Goal: Task Accomplishment & Management: Manage account settings

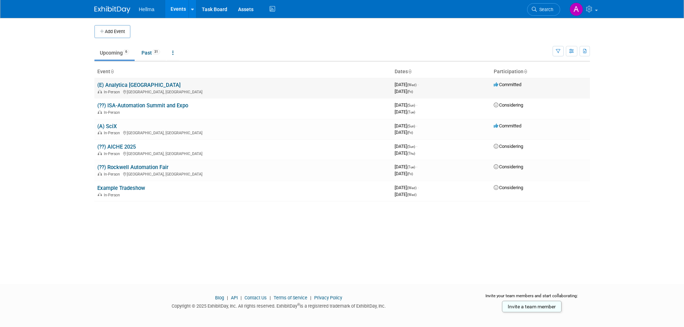
click at [126, 87] on link "(E) Analytica [GEOGRAPHIC_DATA]" at bounding box center [138, 85] width 83 height 6
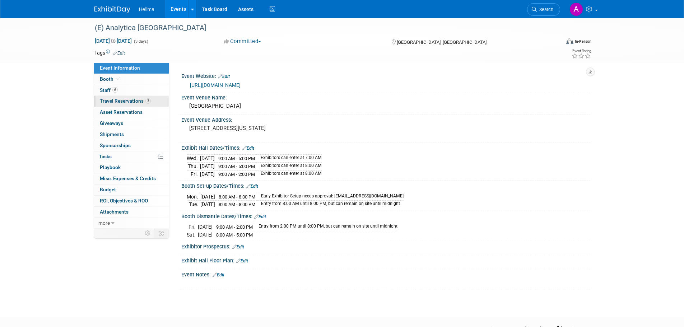
click at [126, 101] on span "Travel Reservations 3" at bounding box center [125, 101] width 51 height 6
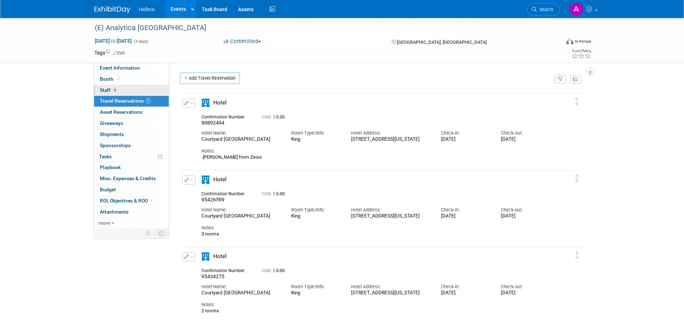
click at [120, 91] on link "6 Staff 6" at bounding box center [131, 90] width 75 height 11
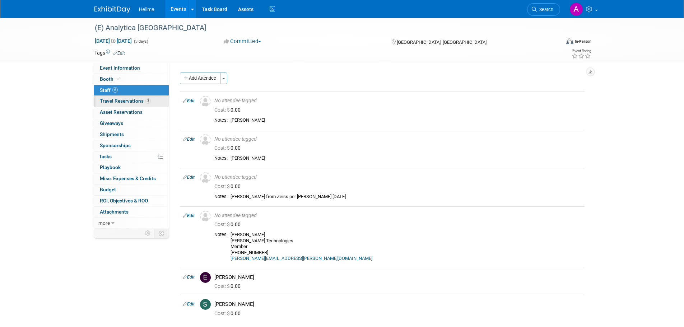
click at [130, 100] on span "Travel Reservations 3" at bounding box center [125, 101] width 51 height 6
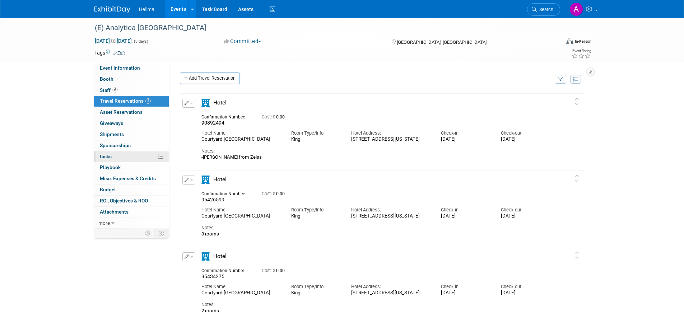
click at [128, 156] on link "0% Tasks 0%" at bounding box center [131, 157] width 75 height 11
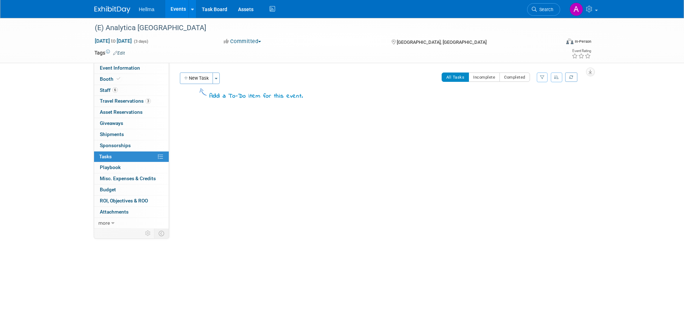
click at [122, 11] on img at bounding box center [112, 9] width 36 height 7
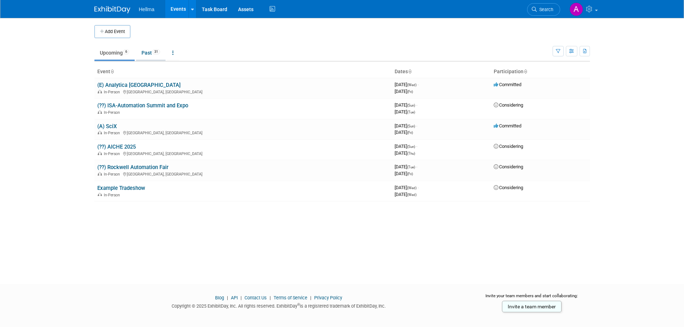
click at [149, 52] on link "Past 31" at bounding box center [150, 53] width 29 height 14
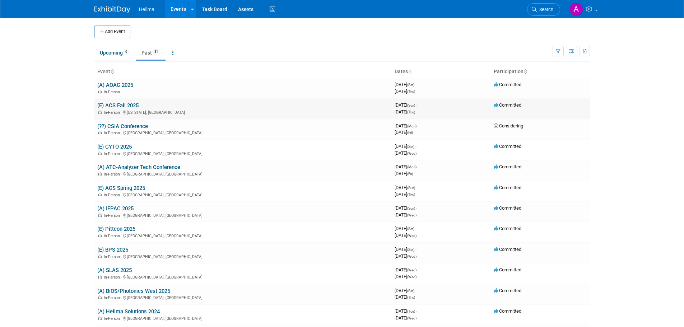
click at [128, 105] on link "(E) ACS Fall 2025" at bounding box center [117, 105] width 41 height 6
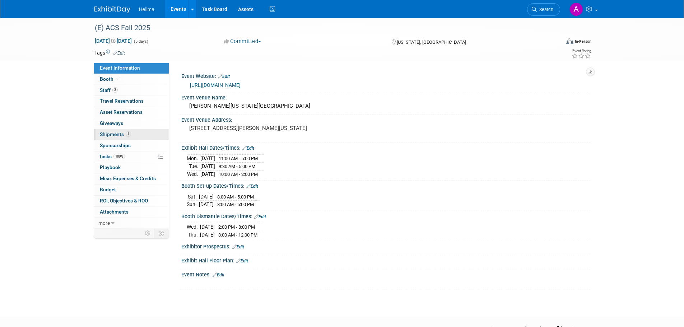
click at [135, 134] on link "1 Shipments 1" at bounding box center [131, 134] width 75 height 11
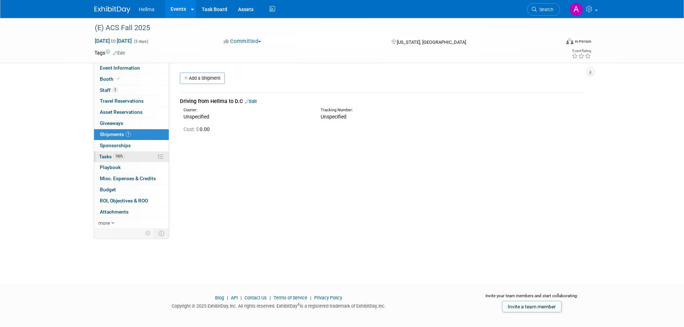
click at [137, 153] on link "100% Tasks 100%" at bounding box center [131, 157] width 75 height 11
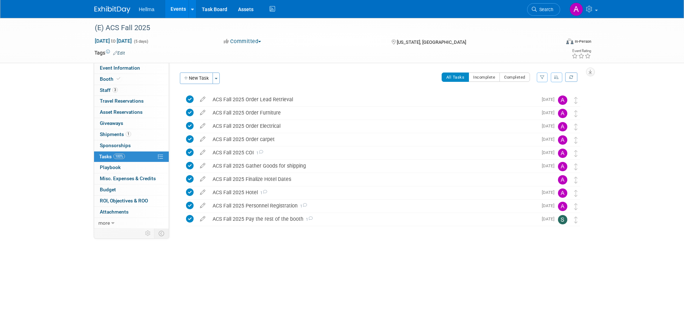
click at [109, 8] on img at bounding box center [112, 9] width 36 height 7
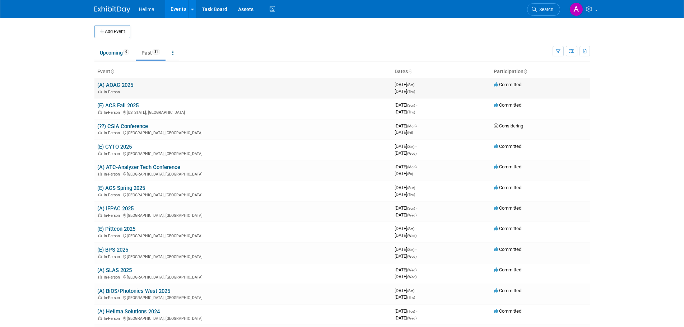
click at [119, 87] on link "(A) AOAC 2025" at bounding box center [115, 85] width 36 height 6
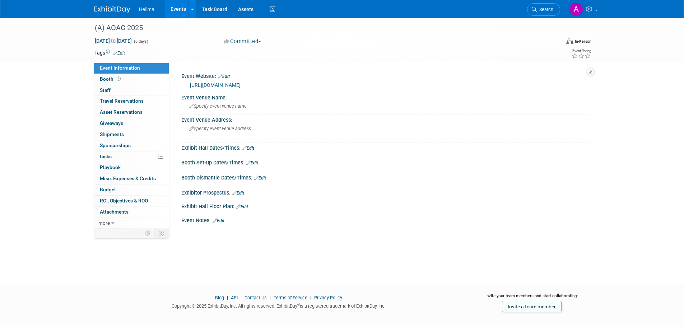
click at [108, 13] on img at bounding box center [112, 9] width 36 height 7
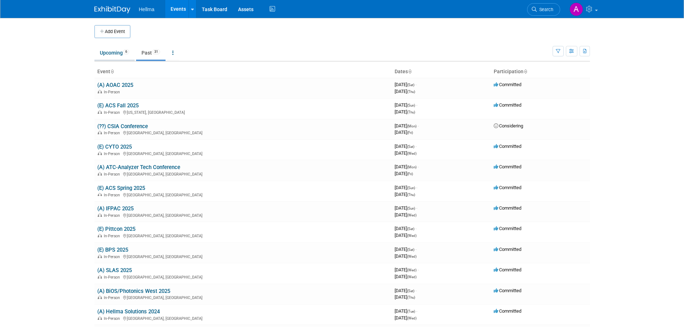
click at [111, 55] on link "Upcoming 6" at bounding box center [114, 53] width 40 height 14
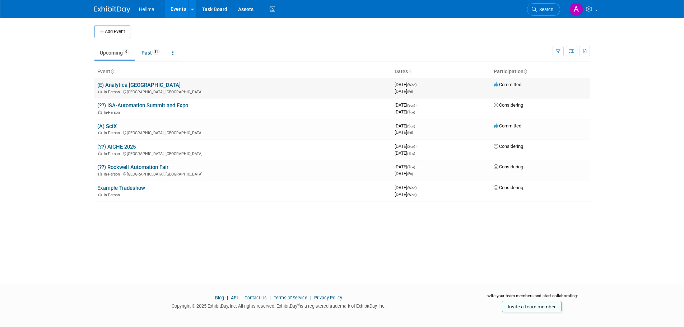
click at [119, 84] on link "(E) Analytica [GEOGRAPHIC_DATA]" at bounding box center [138, 85] width 83 height 6
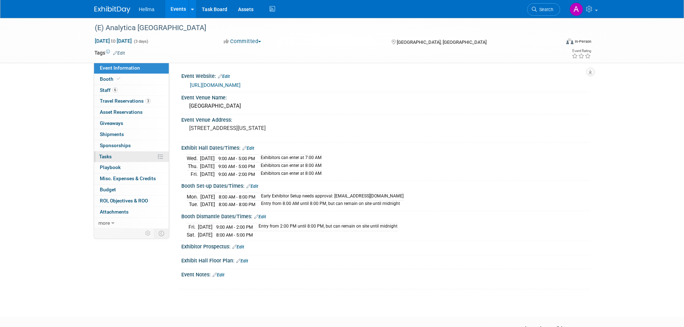
click at [133, 159] on link "0% Tasks 0%" at bounding box center [131, 157] width 75 height 11
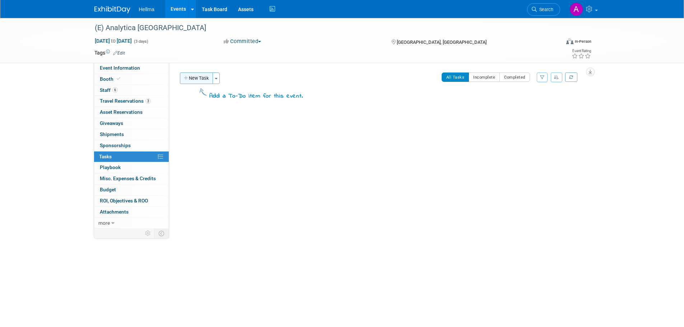
click at [190, 78] on button "New Task" at bounding box center [196, 78] width 33 height 11
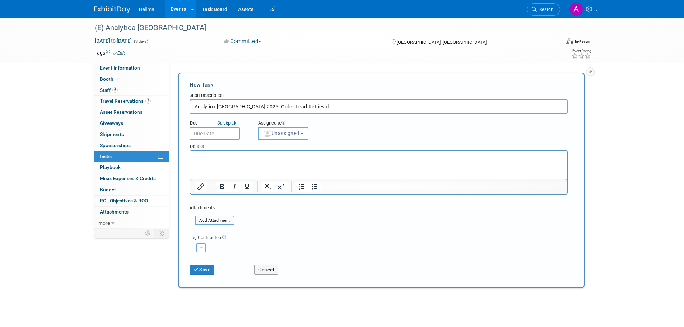
type input "Analytica [GEOGRAPHIC_DATA] 2025- Order Lead Retrieval"
click at [215, 135] on input "text" at bounding box center [215, 133] width 50 height 13
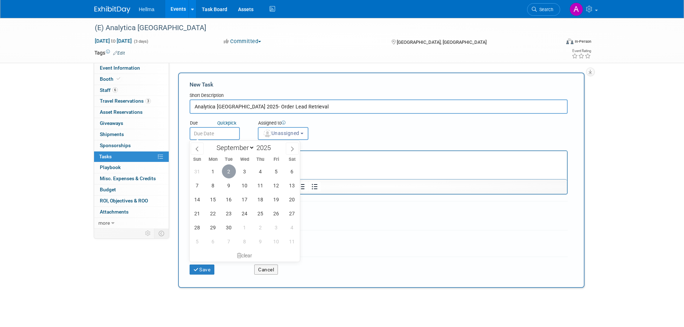
click at [227, 171] on span "2" at bounding box center [229, 172] width 14 height 14
type input "[DATE]"
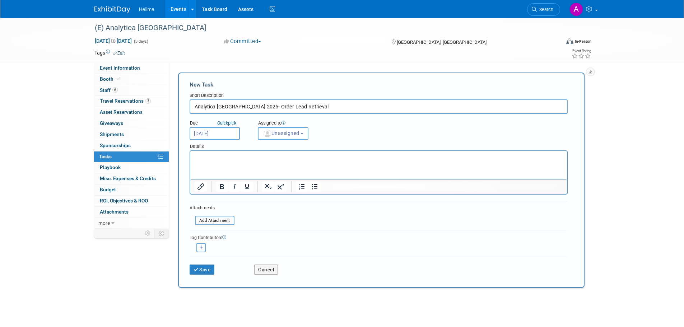
click at [270, 143] on div "Details" at bounding box center [379, 145] width 378 height 10
click at [288, 130] on span "Unassigned" at bounding box center [281, 133] width 37 height 6
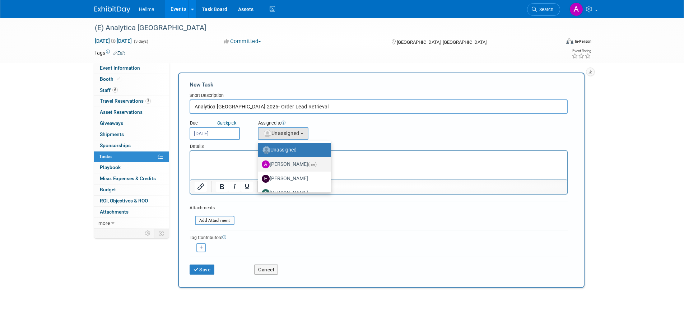
click at [288, 164] on label "[PERSON_NAME] (me)" at bounding box center [293, 164] width 62 height 11
click at [259, 164] on input "[PERSON_NAME] (me)" at bounding box center [257, 163] width 5 height 5
select select "77a6ffe1-a42e-44e1-87d1-6d63b6ebc3fe"
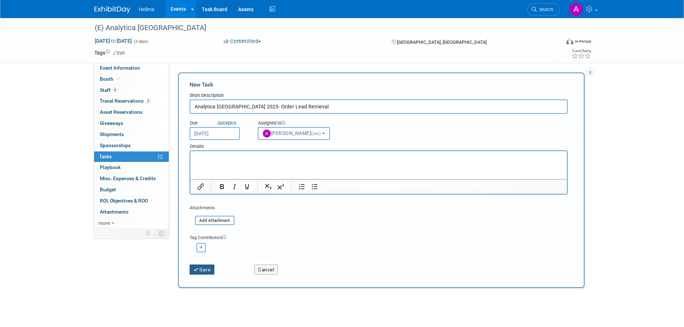
click at [206, 268] on button "Save" at bounding box center [202, 270] width 25 height 10
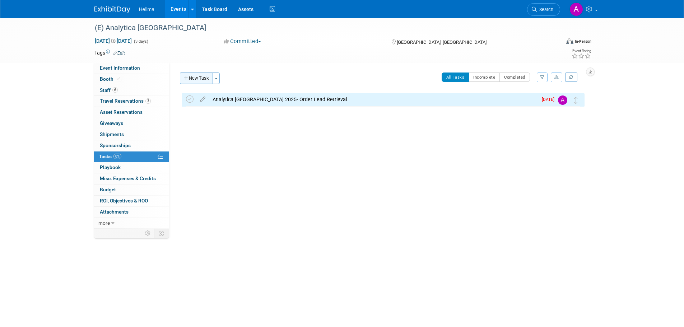
click at [190, 80] on button "New Task" at bounding box center [196, 78] width 33 height 11
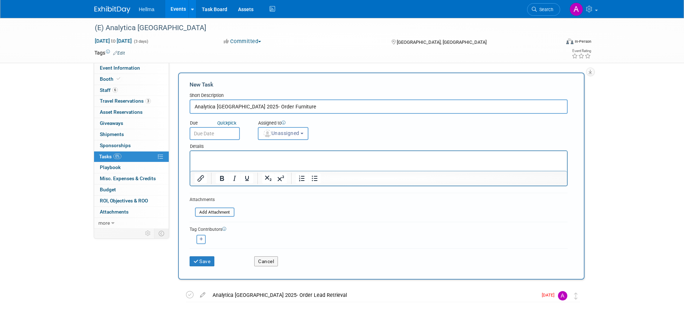
type input "Analytica [GEOGRAPHIC_DATA] 2025- Order Furniture"
click at [212, 135] on body "Hellma Events Add Event Bulk Upload Events Shareable Event Boards Recently View…" at bounding box center [342, 163] width 684 height 327
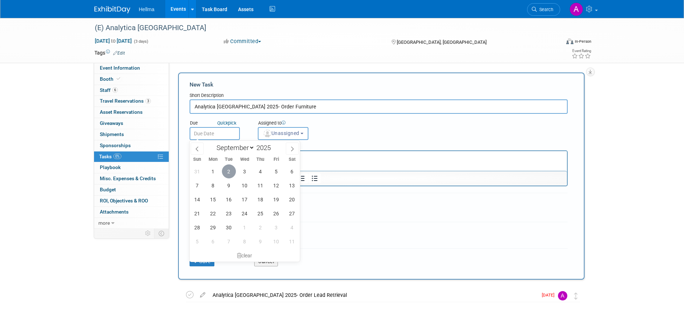
click at [227, 170] on span "2" at bounding box center [229, 172] width 14 height 14
type input "[DATE]"
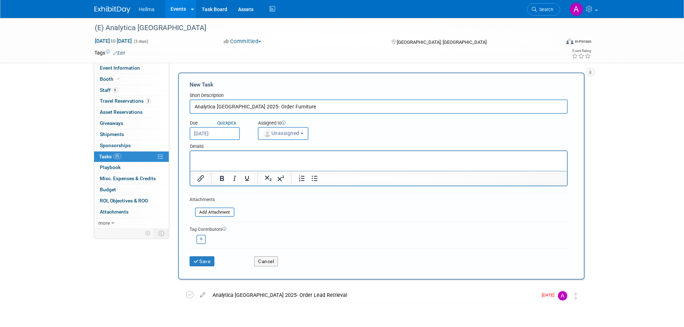
click at [279, 136] on span "Unassigned" at bounding box center [281, 133] width 37 height 6
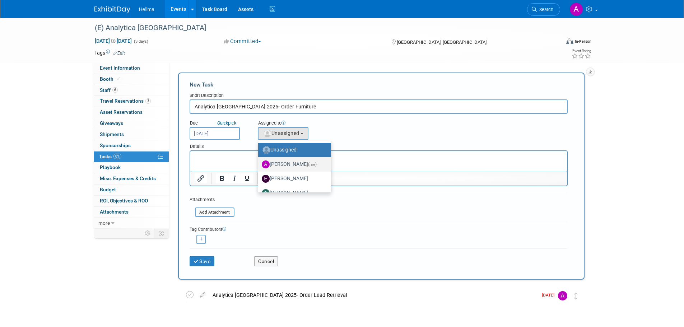
click at [291, 163] on label "[PERSON_NAME] (me)" at bounding box center [293, 164] width 62 height 11
click at [259, 163] on input "[PERSON_NAME] (me)" at bounding box center [257, 163] width 5 height 5
select select "77a6ffe1-a42e-44e1-87d1-6d63b6ebc3fe"
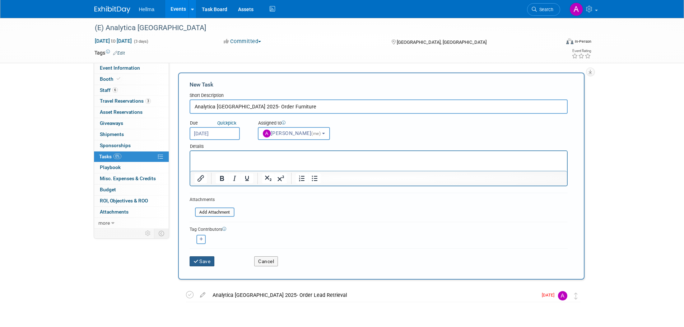
click at [208, 258] on button "Save" at bounding box center [202, 261] width 25 height 10
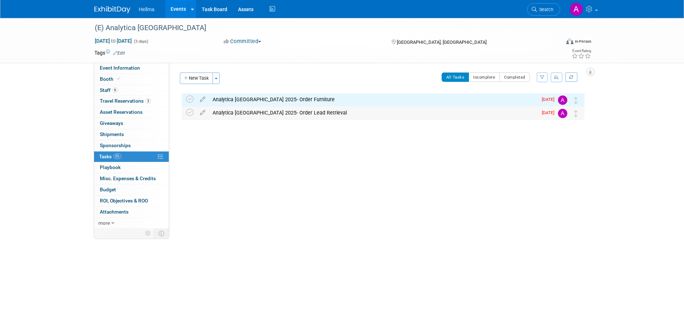
click at [194, 112] on td at bounding box center [191, 113] width 10 height 13
click at [193, 112] on icon at bounding box center [190, 113] width 8 height 8
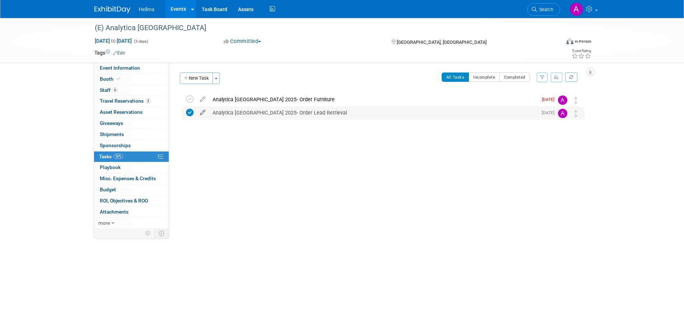
click at [207, 112] on icon at bounding box center [202, 111] width 13 height 9
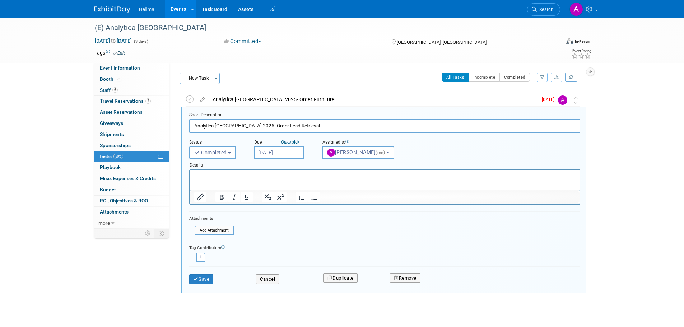
scroll to position [1, 0]
click at [272, 274] on button "Cancel" at bounding box center [267, 278] width 23 height 10
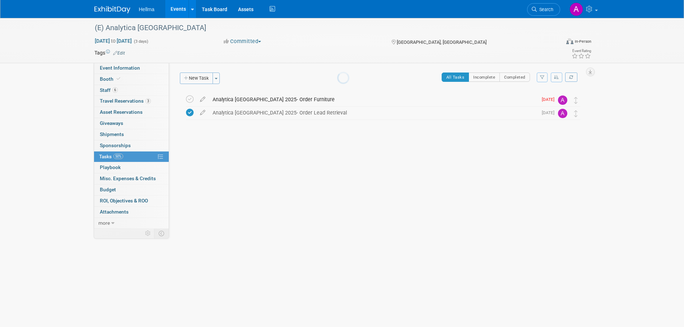
scroll to position [0, 0]
click at [289, 114] on div "Analytica [GEOGRAPHIC_DATA] 2025- Order Lead Retrieval" at bounding box center [373, 113] width 329 height 12
click at [275, 135] on textarea at bounding box center [370, 134] width 286 height 11
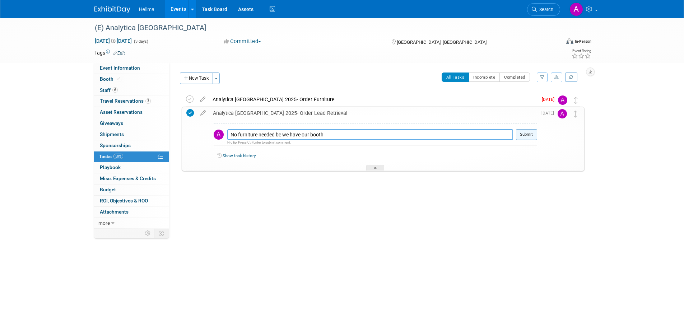
type textarea "No furniture needed bc we have our booth"
click at [527, 134] on button "Submit" at bounding box center [526, 134] width 21 height 11
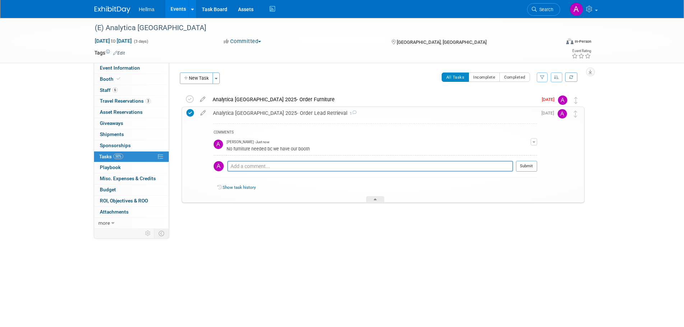
click at [241, 111] on div "Analytica [GEOGRAPHIC_DATA] 2025- Order Lead Retrieval 1" at bounding box center [373, 113] width 328 height 12
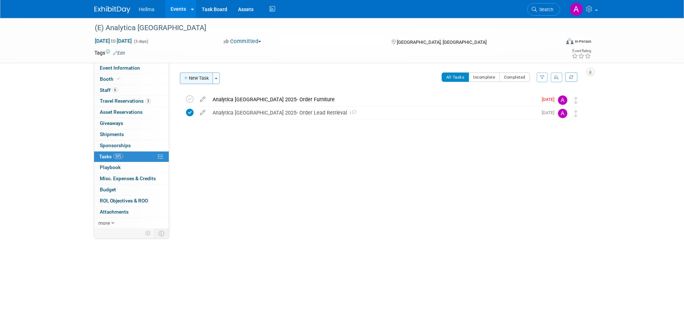
click at [187, 77] on icon "button" at bounding box center [186, 78] width 5 height 5
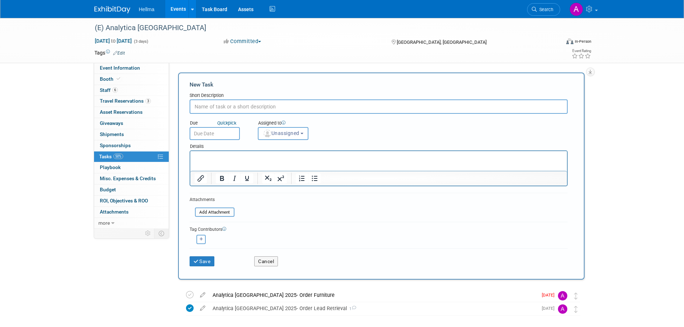
click at [280, 258] on div "Cancel" at bounding box center [281, 259] width 65 height 15
click at [272, 258] on button "Cancel" at bounding box center [266, 261] width 24 height 10
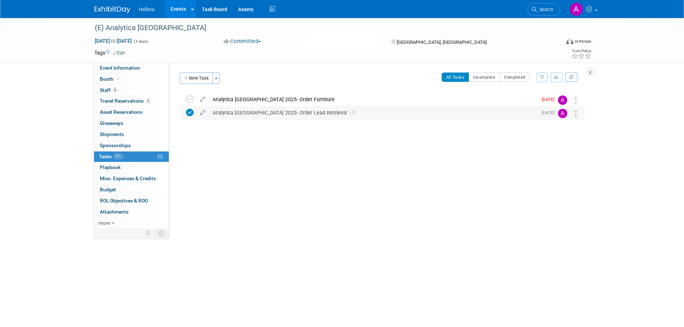
click at [186, 110] on icon at bounding box center [190, 113] width 8 height 8
click at [231, 111] on div "Analytica [GEOGRAPHIC_DATA] 2025- Order Lead Retrieval 1" at bounding box center [373, 113] width 329 height 12
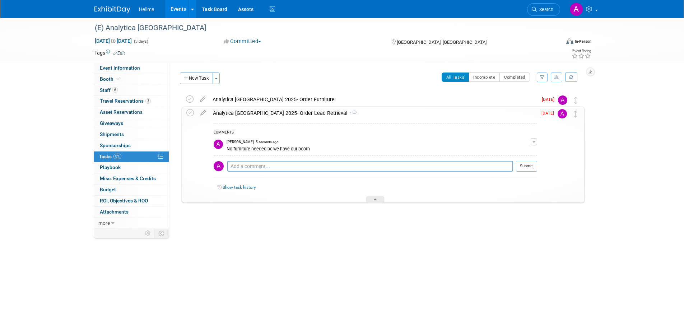
click at [372, 150] on div "No furniture needed bc we have our booth" at bounding box center [379, 148] width 304 height 7
drag, startPoint x: 324, startPoint y: 146, endPoint x: 228, endPoint y: 151, distance: 96.0
click at [228, 151] on div "No furniture needed bc we have our booth" at bounding box center [379, 148] width 304 height 7
copy div "No furniture needed bc we have our booth"
click at [535, 144] on button "button" at bounding box center [534, 141] width 6 height 7
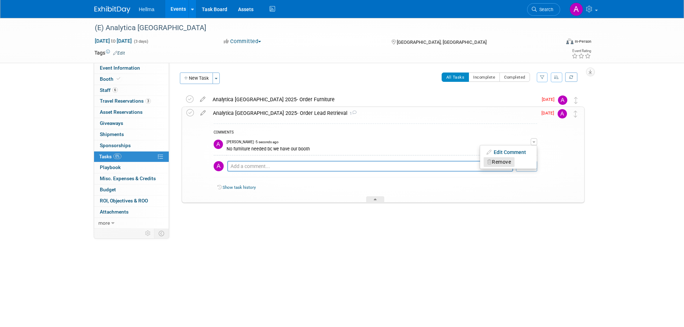
click at [513, 161] on button "Remove" at bounding box center [499, 162] width 31 height 10
click at [499, 192] on link "Yes" at bounding box center [492, 191] width 21 height 11
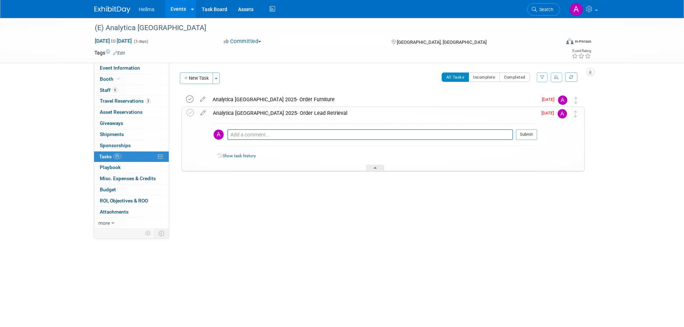
click at [189, 98] on icon at bounding box center [190, 100] width 8 height 8
click at [218, 99] on div "Analytica [GEOGRAPHIC_DATA] 2025- Order Furniture" at bounding box center [373, 99] width 329 height 12
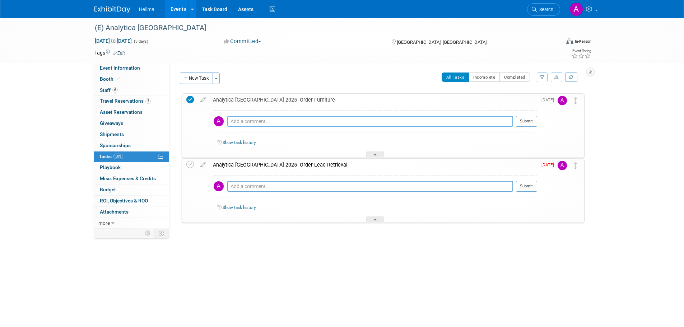
click at [258, 120] on textarea at bounding box center [370, 121] width 286 height 11
paste textarea "No furniture needed bc we have our booth"
type textarea "No furniture needed bc we have our booth"
click at [527, 123] on button "Submit" at bounding box center [526, 121] width 21 height 11
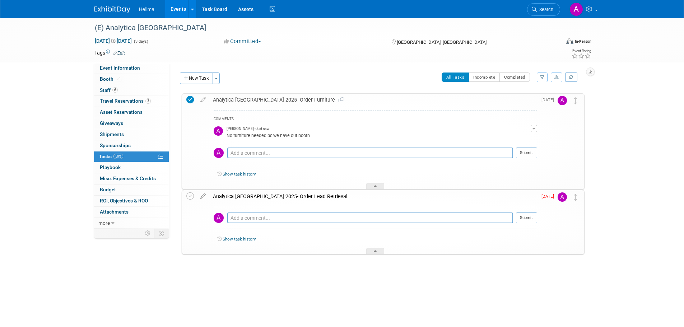
drag, startPoint x: 256, startPoint y: 108, endPoint x: 261, endPoint y: 102, distance: 8.3
click at [256, 108] on div "COMMENTS [PERSON_NAME] - Just now No furniture needed bc we have our booth Edit…" at bounding box center [373, 147] width 328 height 83
click at [261, 101] on div "Analytica [GEOGRAPHIC_DATA] 2025- Order Furniture 1" at bounding box center [373, 100] width 328 height 12
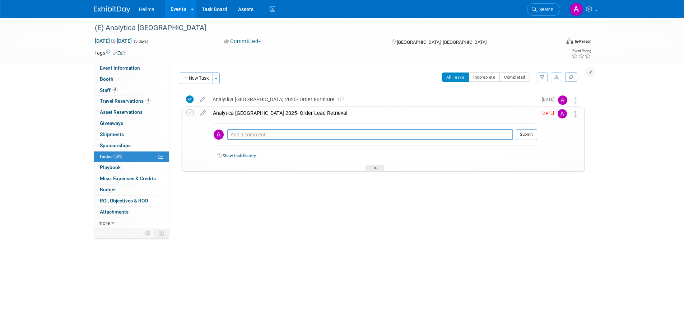
click at [258, 114] on div "Analytica [GEOGRAPHIC_DATA] 2025- Order Lead Retrieval" at bounding box center [373, 113] width 328 height 12
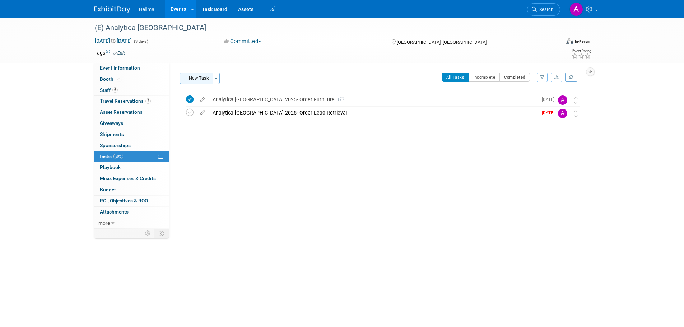
click at [184, 79] on icon "button" at bounding box center [186, 78] width 5 height 5
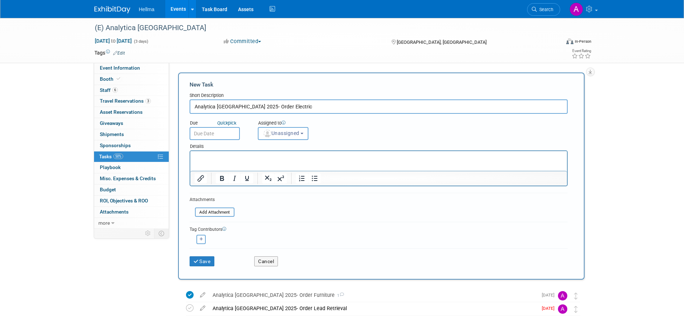
type input "Analytica [GEOGRAPHIC_DATA] 2025- Order Electric"
click at [221, 135] on input "text" at bounding box center [215, 133] width 50 height 13
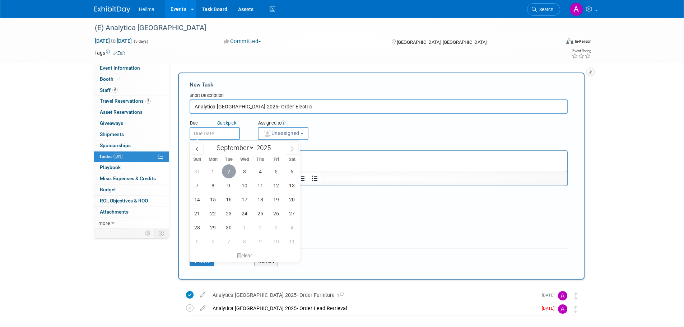
click at [228, 170] on span "2" at bounding box center [229, 172] width 14 height 14
type input "[DATE]"
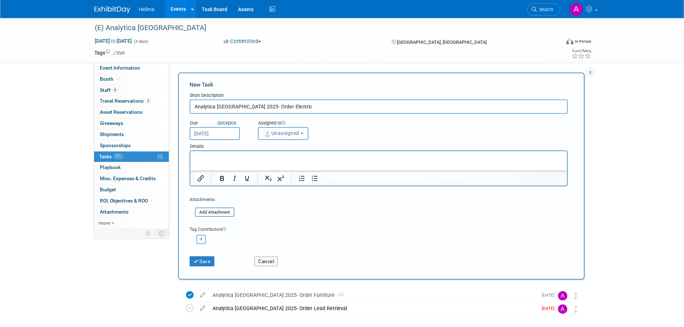
click at [267, 138] on img "button" at bounding box center [268, 134] width 8 height 8
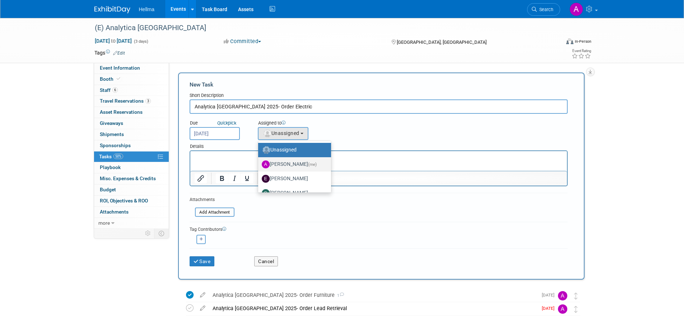
click at [279, 163] on label "[PERSON_NAME] (me)" at bounding box center [293, 164] width 62 height 11
click at [259, 163] on input "[PERSON_NAME] (me)" at bounding box center [257, 163] width 5 height 5
select select "77a6ffe1-a42e-44e1-87d1-6d63b6ebc3fe"
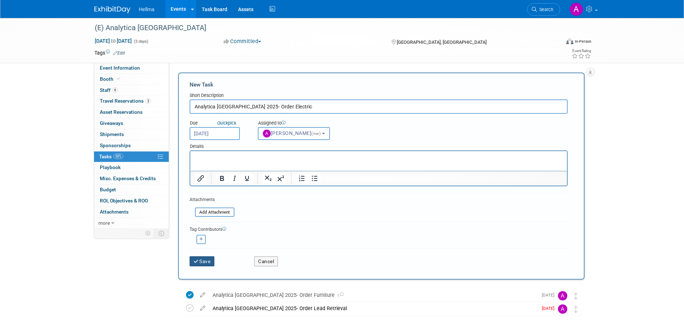
click at [209, 266] on button "Save" at bounding box center [202, 261] width 25 height 10
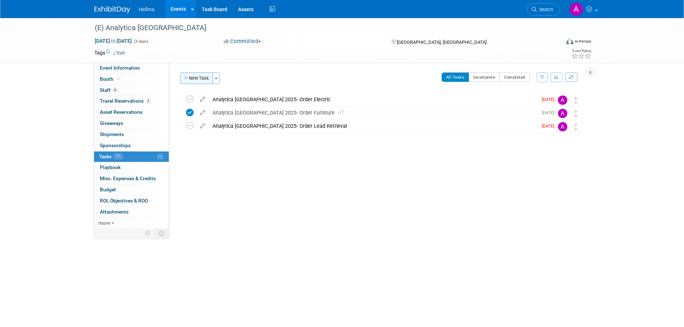
click at [182, 78] on button "New Task" at bounding box center [196, 78] width 33 height 11
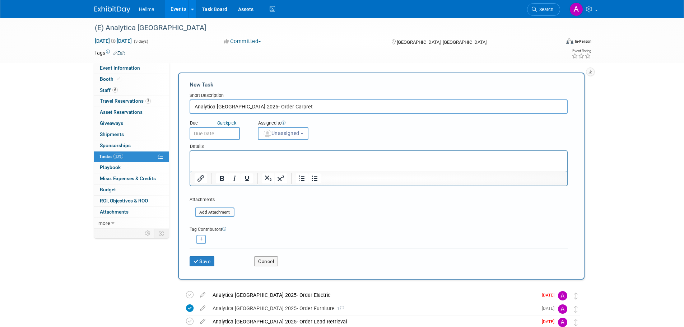
type input "Analytica [GEOGRAPHIC_DATA] 2025- Order Carpret"
click at [225, 135] on input "text" at bounding box center [215, 133] width 50 height 13
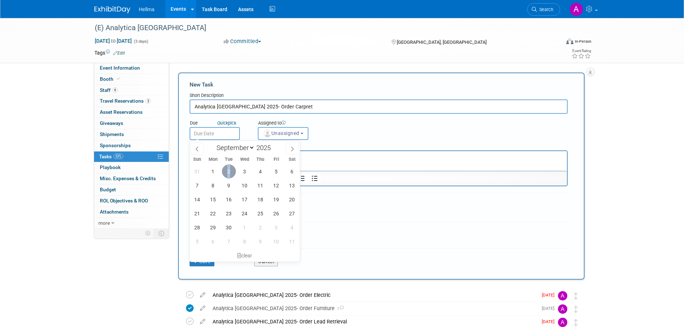
click at [229, 169] on span "2" at bounding box center [229, 172] width 14 height 14
type input "[DATE]"
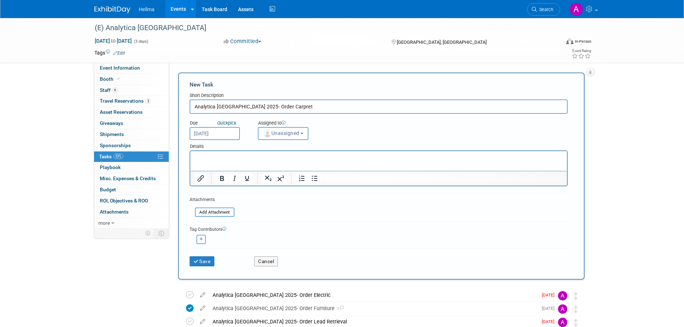
click at [285, 108] on input "Analytica [GEOGRAPHIC_DATA] 2025- Order Carpret" at bounding box center [379, 107] width 378 height 14
type input "Analytica [GEOGRAPHIC_DATA] 2025- Order Carpet"
click at [297, 130] on button "Unassigned" at bounding box center [283, 133] width 51 height 13
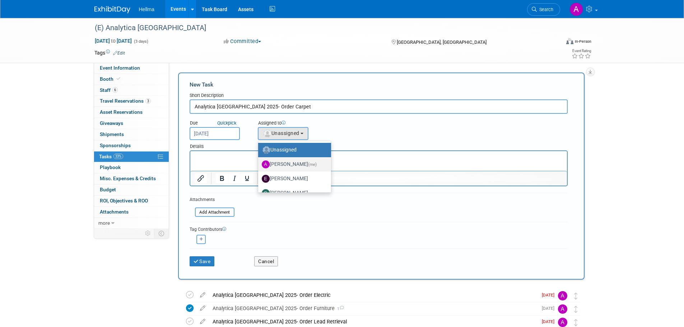
drag, startPoint x: 291, startPoint y: 163, endPoint x: 86, endPoint y: 11, distance: 255.1
click at [291, 163] on label "[PERSON_NAME] (me)" at bounding box center [293, 164] width 62 height 11
click at [259, 163] on input "[PERSON_NAME] (me)" at bounding box center [257, 163] width 5 height 5
select select "77a6ffe1-a42e-44e1-87d1-6d63b6ebc3fe"
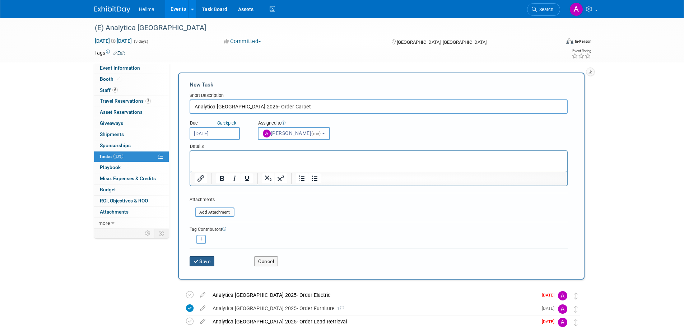
click at [206, 261] on button "Save" at bounding box center [202, 261] width 25 height 10
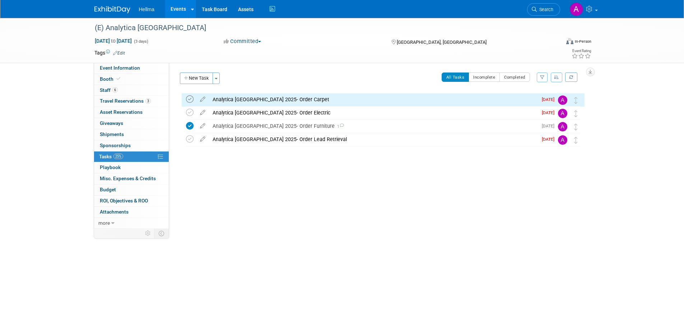
click at [189, 100] on icon at bounding box center [190, 100] width 8 height 8
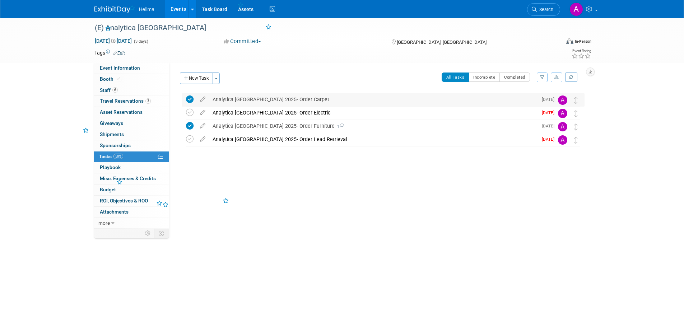
click at [262, 99] on div "Analytica [GEOGRAPHIC_DATA] 2025- Order Carpet" at bounding box center [373, 99] width 329 height 12
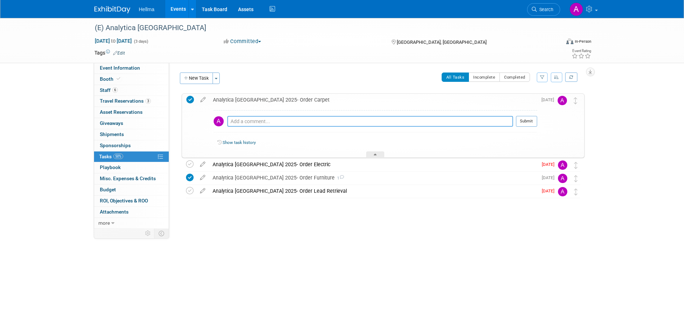
click at [281, 117] on textarea at bounding box center [370, 121] width 286 height 11
type textarea "no need bc we have a carpet with our booth"
click at [525, 120] on button "Submit" at bounding box center [526, 121] width 21 height 11
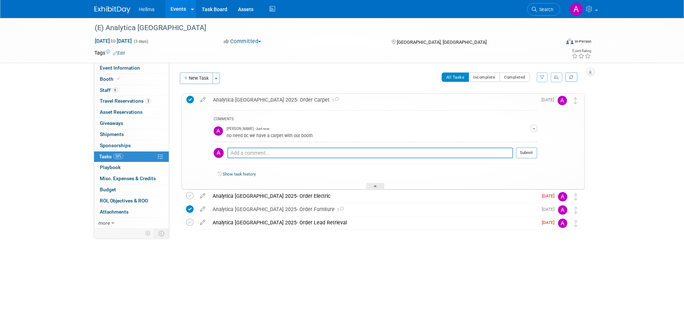
click at [255, 97] on div "Analytica [GEOGRAPHIC_DATA] 2025- Order Carpet 1" at bounding box center [373, 100] width 328 height 12
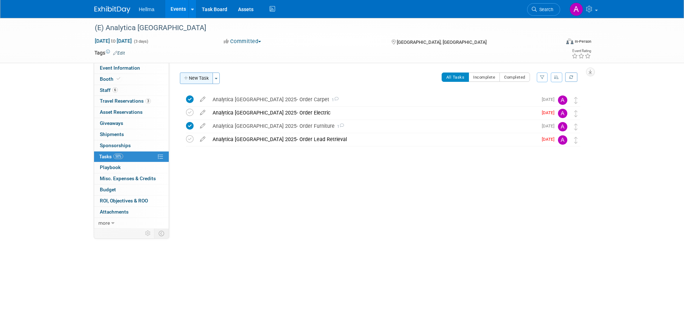
click at [187, 78] on icon "button" at bounding box center [186, 78] width 5 height 5
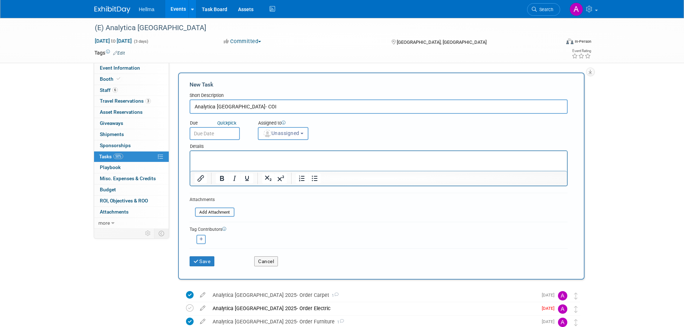
drag, startPoint x: 246, startPoint y: 111, endPoint x: 231, endPoint y: 109, distance: 15.2
click at [231, 109] on input "Analytica [GEOGRAPHIC_DATA]- COI" at bounding box center [379, 107] width 378 height 14
type input "Analytica USA- Gather Goods to ship"
click at [214, 135] on input "text" at bounding box center [215, 133] width 50 height 13
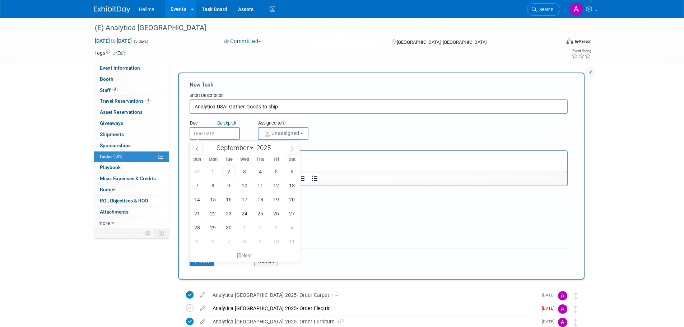
click at [199, 149] on icon at bounding box center [197, 149] width 5 height 5
select select "7"
click at [230, 226] on span "26" at bounding box center [229, 228] width 14 height 14
type input "[DATE]"
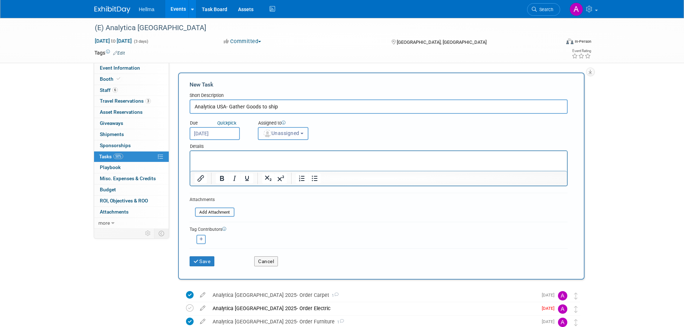
click at [288, 130] on span "Unassigned" at bounding box center [281, 133] width 37 height 6
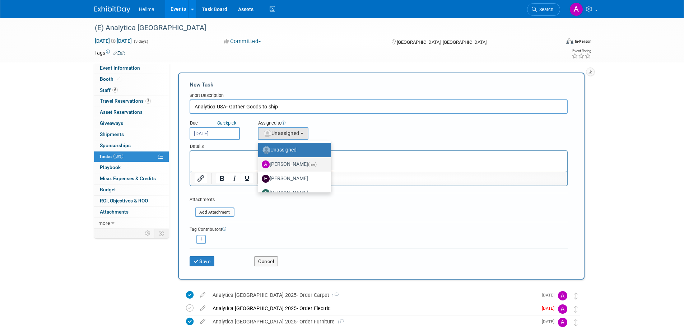
click at [287, 165] on label "[PERSON_NAME] (me)" at bounding box center [293, 164] width 62 height 11
click at [259, 165] on input "[PERSON_NAME] (me)" at bounding box center [257, 163] width 5 height 5
select select "77a6ffe1-a42e-44e1-87d1-6d63b6ebc3fe"
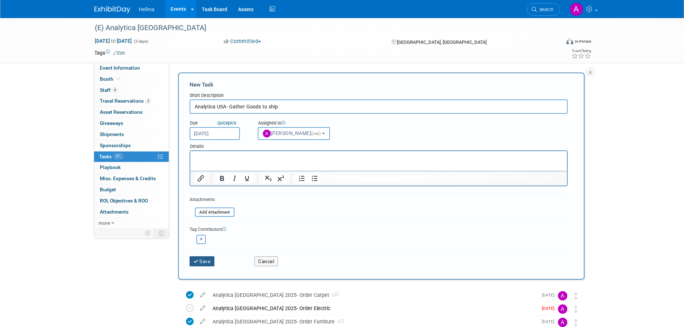
click at [208, 258] on button "Save" at bounding box center [202, 261] width 25 height 10
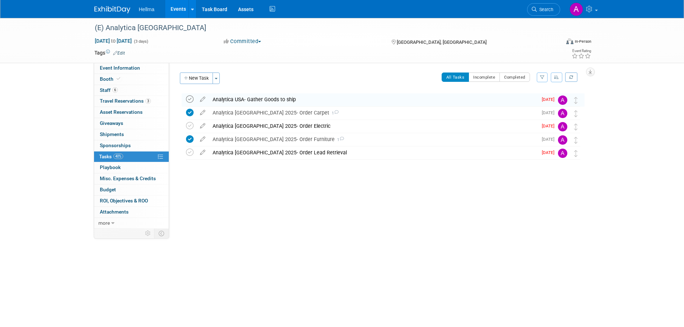
click at [192, 101] on icon at bounding box center [190, 100] width 8 height 8
click at [195, 79] on button "New Task" at bounding box center [196, 78] width 33 height 11
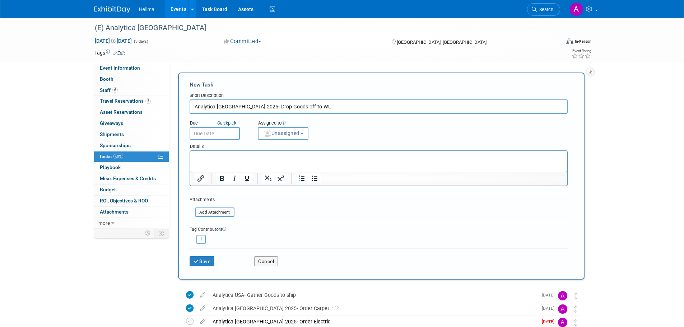
type input "Analytica [GEOGRAPHIC_DATA] 2025- Drop Goods off to WL"
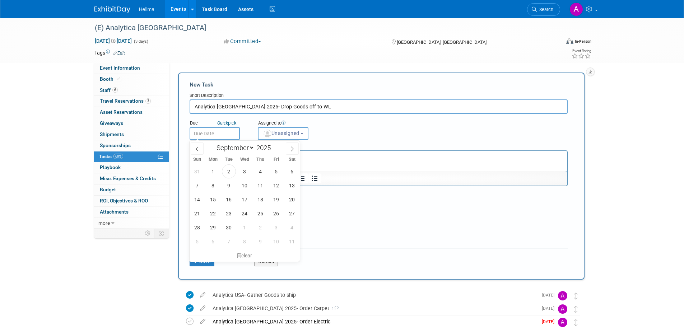
click at [222, 135] on input "text" at bounding box center [215, 133] width 50 height 13
click at [200, 151] on span at bounding box center [197, 149] width 13 height 12
select select "7"
click at [278, 226] on span "29" at bounding box center [276, 228] width 14 height 14
type input "[DATE]"
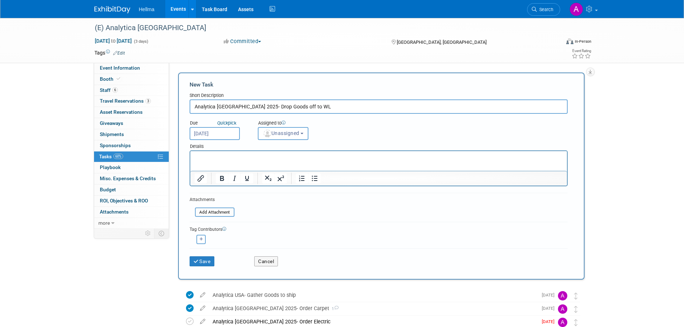
click at [290, 125] on div "Assigned to" at bounding box center [301, 123] width 87 height 7
click at [287, 132] on span "Unassigned" at bounding box center [281, 133] width 37 height 6
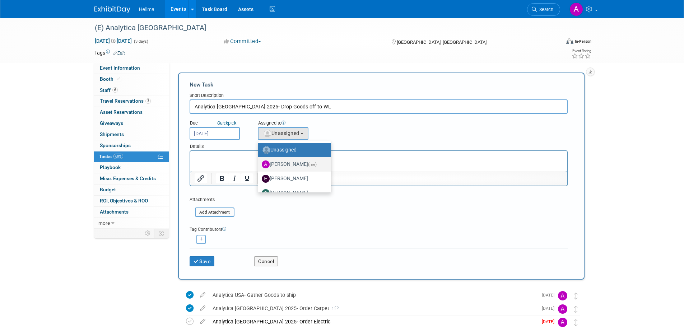
click at [287, 164] on label "[PERSON_NAME] (me)" at bounding box center [293, 164] width 62 height 11
click at [259, 164] on input "[PERSON_NAME] (me)" at bounding box center [257, 163] width 5 height 5
select select "77a6ffe1-a42e-44e1-87d1-6d63b6ebc3fe"
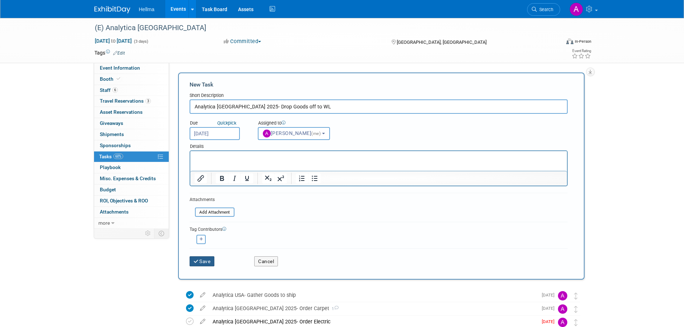
click at [205, 260] on button "Save" at bounding box center [202, 261] width 25 height 10
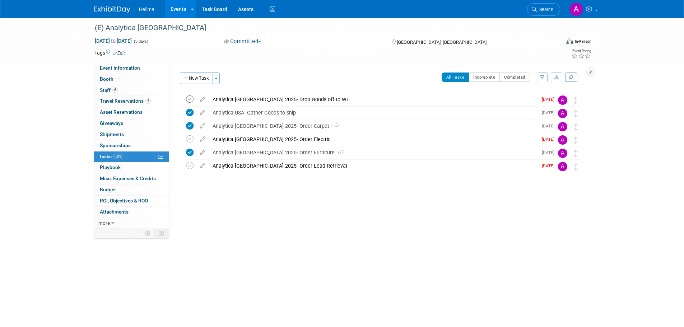
click at [193, 100] on icon at bounding box center [190, 100] width 8 height 8
click at [192, 77] on button "New Task" at bounding box center [196, 78] width 33 height 11
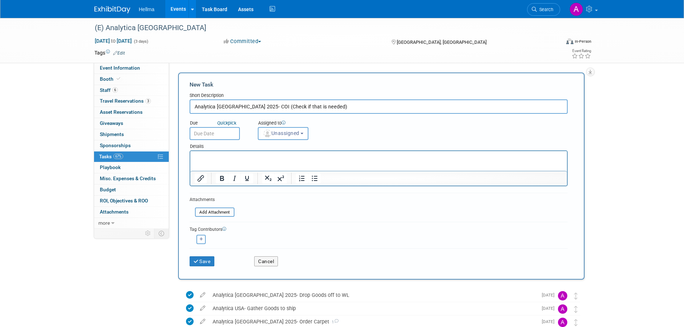
type input "Analytica [GEOGRAPHIC_DATA] 2025- COI (Check if that is needed)"
click at [207, 137] on input "text" at bounding box center [215, 133] width 50 height 13
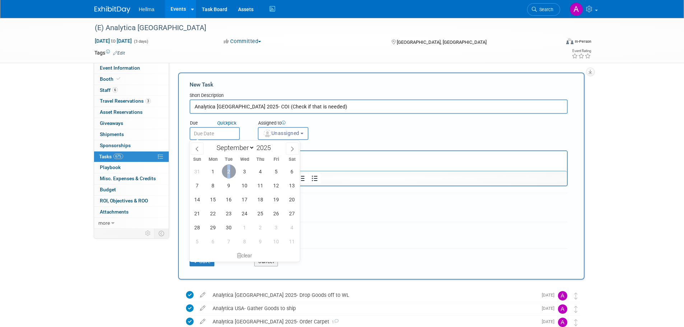
click at [229, 166] on span "2" at bounding box center [229, 172] width 14 height 14
type input "[DATE]"
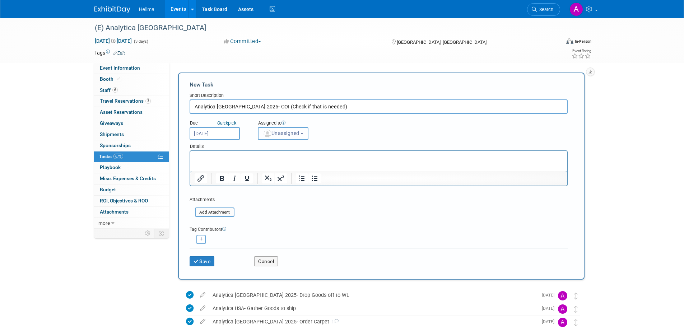
click at [270, 135] on img "button" at bounding box center [268, 134] width 8 height 8
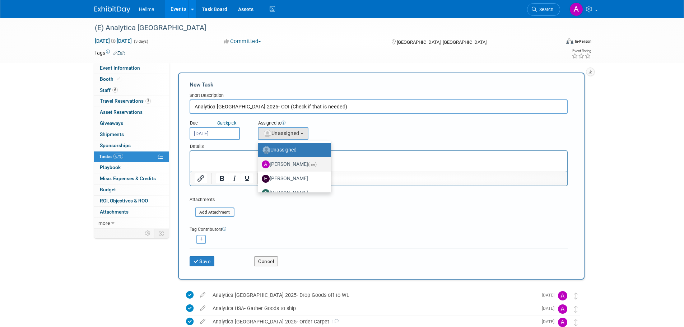
click at [295, 161] on label "[PERSON_NAME] (me)" at bounding box center [293, 164] width 62 height 11
click at [259, 161] on input "[PERSON_NAME] (me)" at bounding box center [257, 163] width 5 height 5
select select "77a6ffe1-a42e-44e1-87d1-6d63b6ebc3fe"
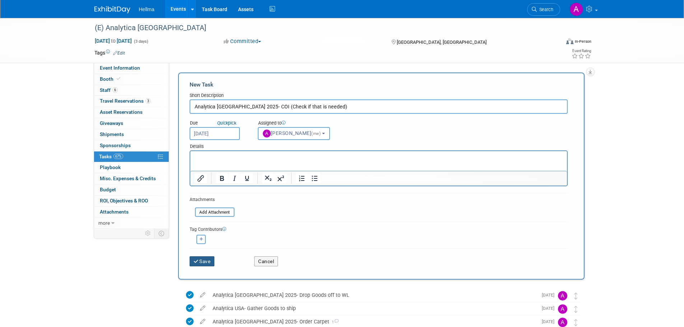
click at [208, 261] on button "Save" at bounding box center [202, 261] width 25 height 10
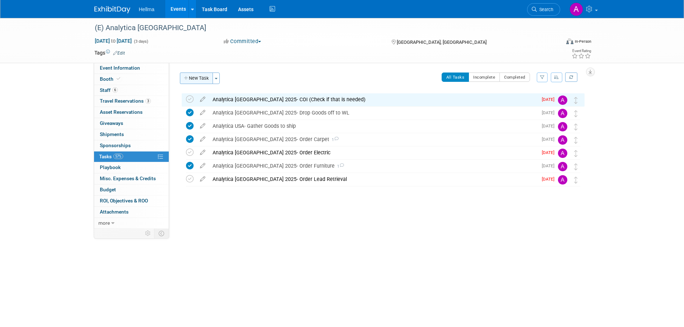
click at [187, 78] on icon "button" at bounding box center [186, 78] width 5 height 5
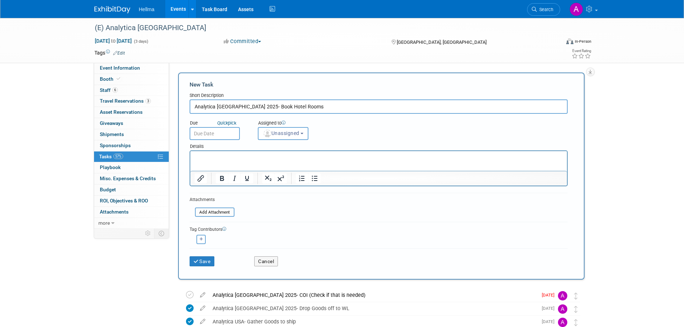
type input "Analytica [GEOGRAPHIC_DATA] 2025- Book Hotel Rooms"
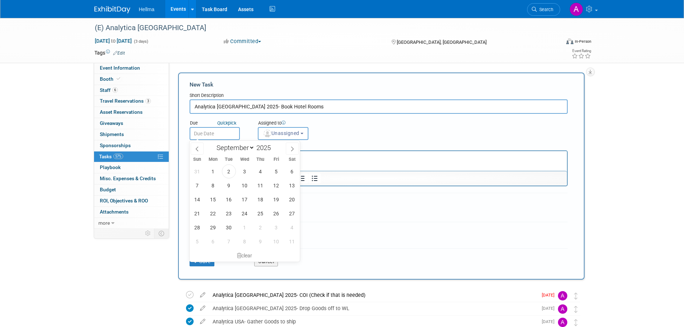
click at [223, 130] on input "text" at bounding box center [215, 133] width 50 height 13
click at [213, 133] on input "text" at bounding box center [215, 133] width 50 height 13
click at [193, 149] on span at bounding box center [197, 149] width 13 height 12
click at [195, 149] on icon at bounding box center [197, 149] width 5 height 5
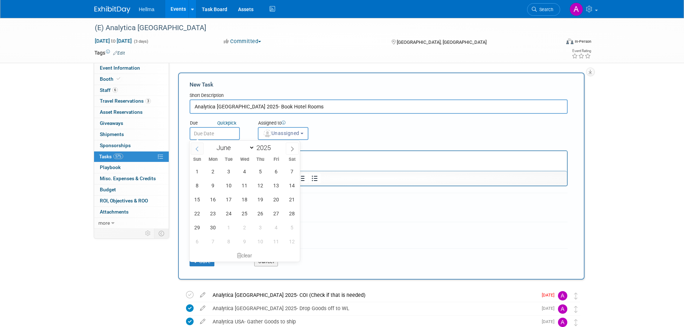
click at [195, 149] on icon at bounding box center [197, 149] width 5 height 5
click at [200, 149] on span at bounding box center [197, 149] width 13 height 12
select select "2"
drag, startPoint x: 214, startPoint y: 199, endPoint x: 221, endPoint y: 189, distance: 11.6
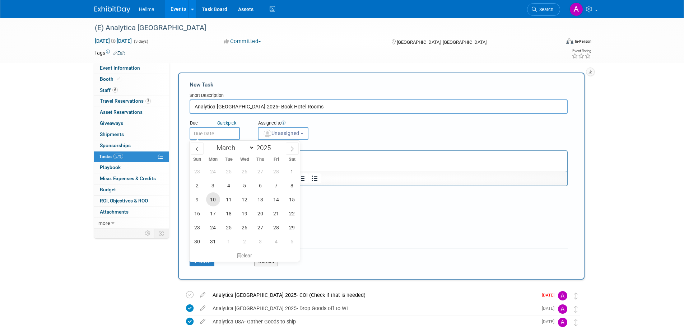
click at [214, 198] on span "10" at bounding box center [213, 200] width 14 height 14
type input "[DATE]"
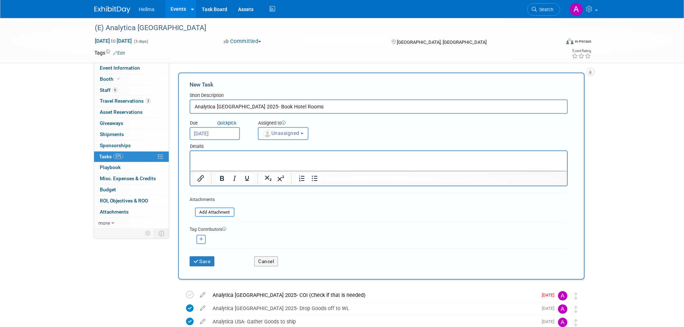
click at [277, 137] on button "Unassigned" at bounding box center [283, 133] width 51 height 13
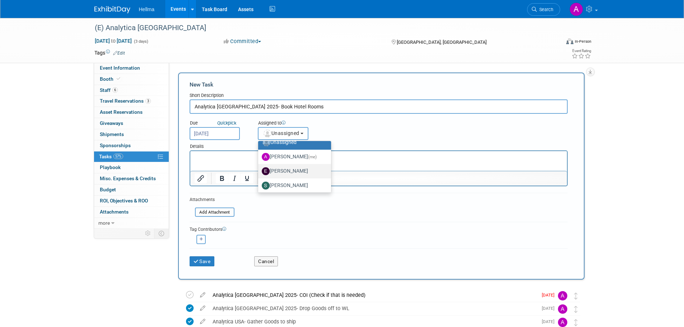
scroll to position [10, 0]
click at [295, 154] on label "[PERSON_NAME] (me)" at bounding box center [293, 154] width 62 height 11
click at [259, 154] on input "[PERSON_NAME] (me)" at bounding box center [257, 154] width 5 height 5
select select "77a6ffe1-a42e-44e1-87d1-6d63b6ebc3fe"
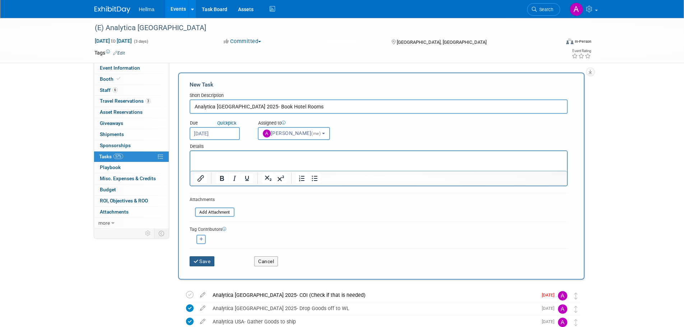
click at [213, 260] on button "Save" at bounding box center [202, 261] width 25 height 10
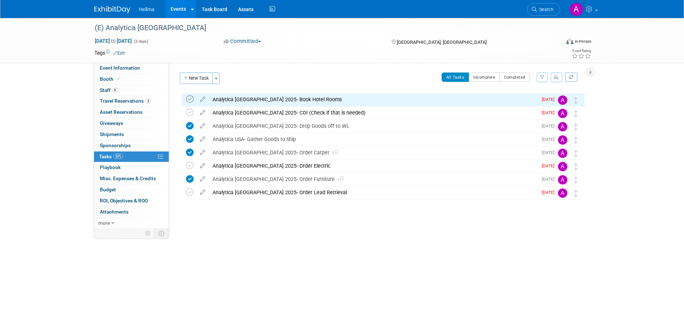
click at [190, 100] on icon at bounding box center [190, 100] width 8 height 8
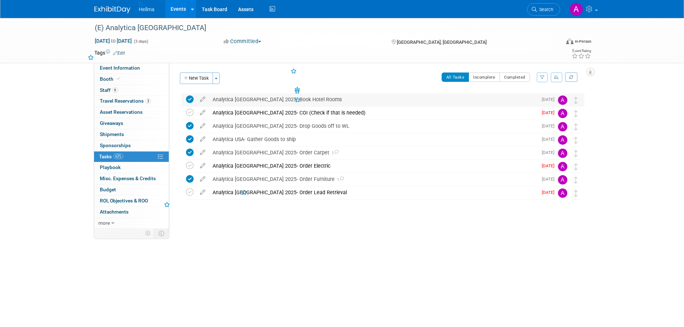
click at [234, 100] on div "Analytica [GEOGRAPHIC_DATA] 2025- Book Hotel Rooms" at bounding box center [373, 99] width 329 height 12
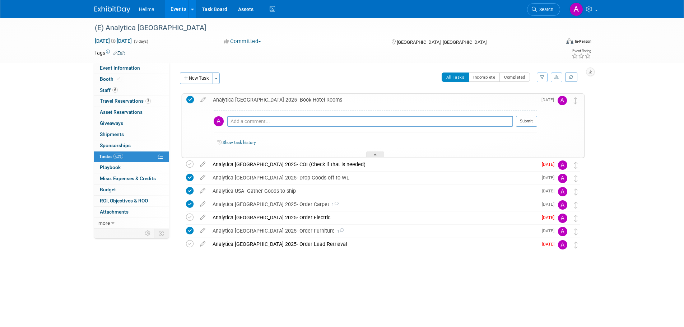
click at [275, 116] on div "Pro tip: Press Ctrl-Enter to submit comment. Submit" at bounding box center [376, 123] width 324 height 26
click at [274, 119] on textarea at bounding box center [370, 121] width 286 height 11
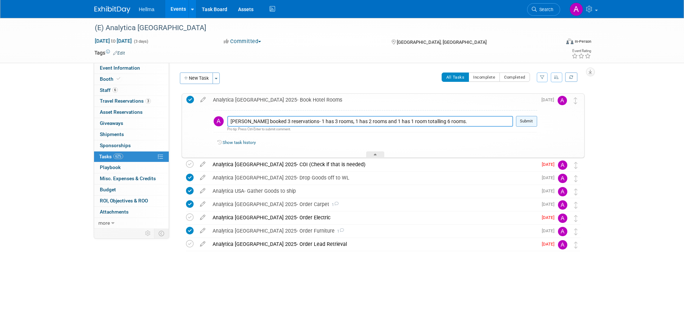
type textarea "[PERSON_NAME] booked 3 reservations- 1 has 3 rooms, 1 has 2 rooms and 1 has 1 r…"
click at [535, 122] on button "Submit" at bounding box center [526, 121] width 21 height 11
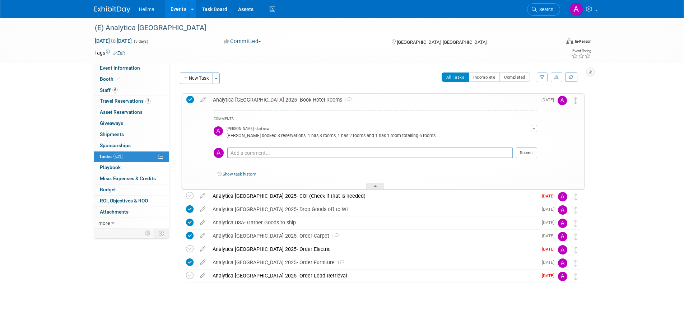
click at [265, 97] on div "Analytica [GEOGRAPHIC_DATA] 2025- Book Hotel Rooms 1" at bounding box center [373, 100] width 328 height 12
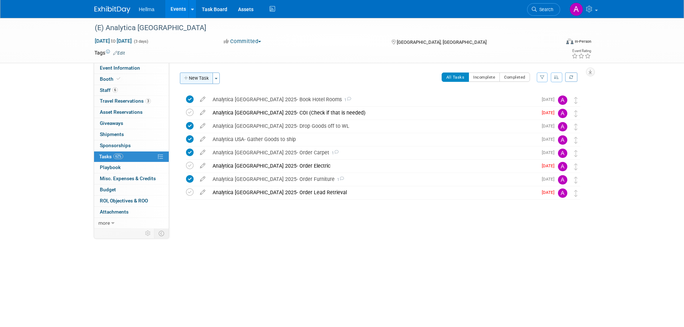
click at [185, 79] on icon "button" at bounding box center [186, 78] width 5 height 5
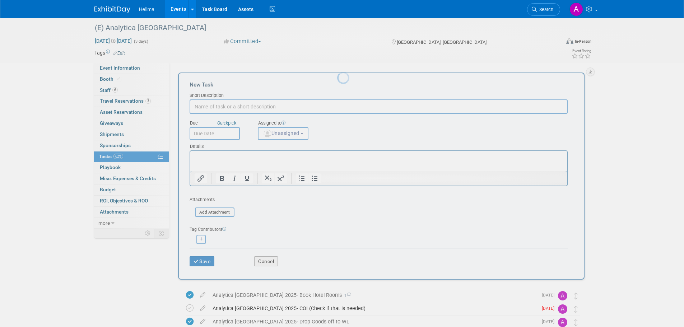
scroll to position [0, 0]
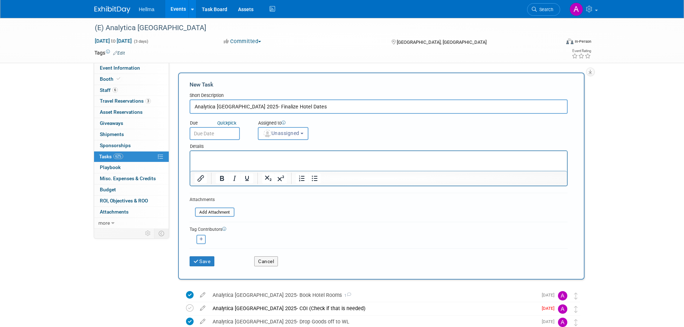
type input "Analytica [GEOGRAPHIC_DATA] 2025- Finalize Hotel Dates"
click at [222, 129] on input "text" at bounding box center [215, 133] width 50 height 13
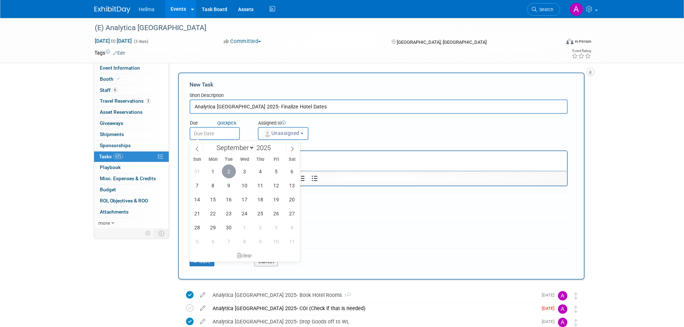
click at [228, 172] on span "2" at bounding box center [229, 172] width 14 height 14
type input "[DATE]"
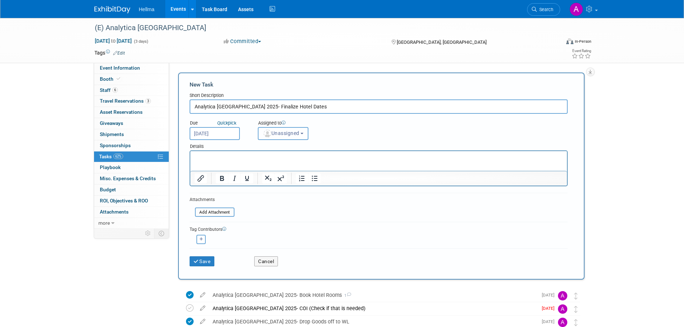
click at [285, 128] on button "Unassigned" at bounding box center [283, 133] width 51 height 13
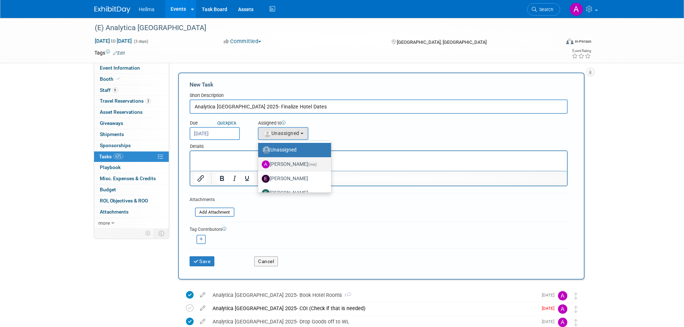
click at [293, 164] on label "[PERSON_NAME] (me)" at bounding box center [293, 164] width 62 height 11
click at [259, 164] on input "[PERSON_NAME] (me)" at bounding box center [257, 163] width 5 height 5
select select "77a6ffe1-a42e-44e1-87d1-6d63b6ebc3fe"
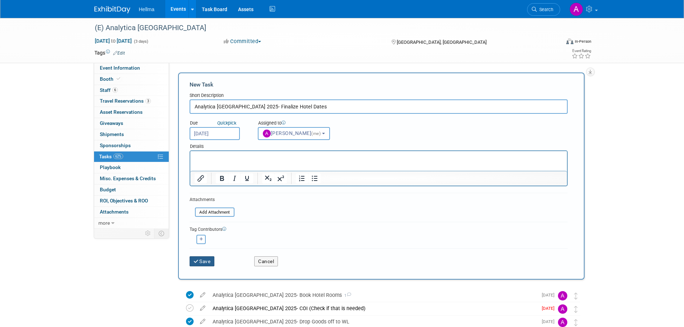
click at [213, 260] on button "Save" at bounding box center [202, 261] width 25 height 10
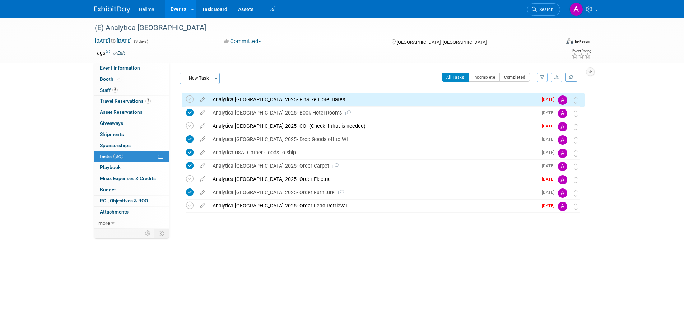
click at [253, 102] on div "Analytica [GEOGRAPHIC_DATA] 2025- Finalize Hotel Dates" at bounding box center [373, 99] width 329 height 12
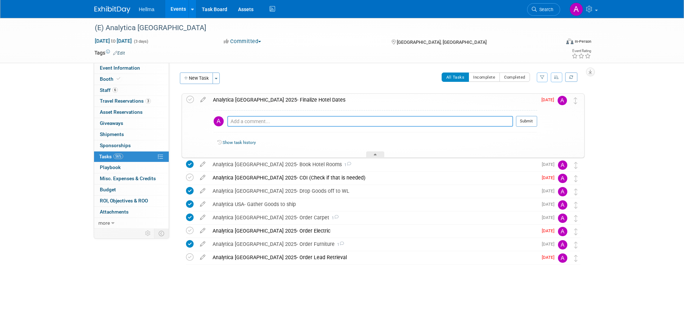
click at [256, 121] on textarea at bounding box center [370, 121] width 286 height 11
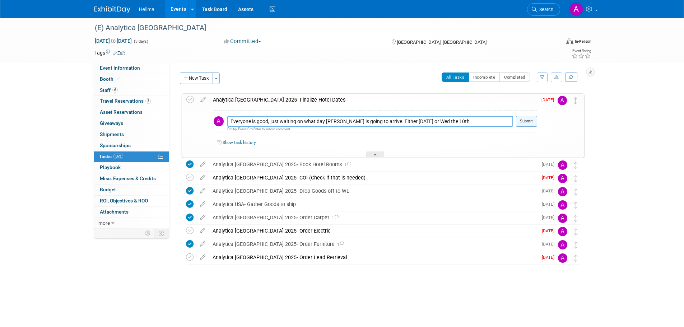
type textarea "Everyone is good, just waiting on what day [PERSON_NAME] is going to arrive. Ei…"
click at [531, 121] on button "Submit" at bounding box center [526, 121] width 21 height 11
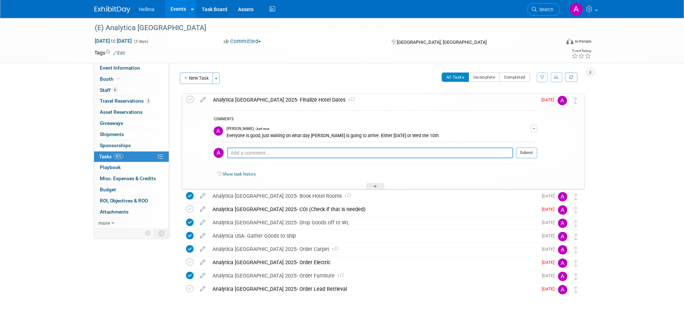
click at [276, 100] on div "Analytica [GEOGRAPHIC_DATA] 2025- Finalize Hotel Dates 1" at bounding box center [373, 100] width 328 height 12
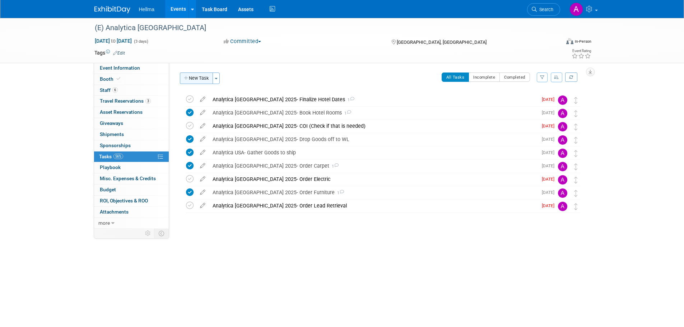
click at [187, 78] on icon "button" at bounding box center [186, 78] width 5 height 5
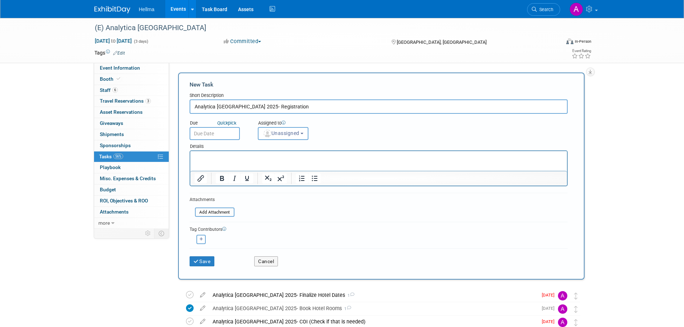
type input "Analytica [GEOGRAPHIC_DATA] 2025- Registration"
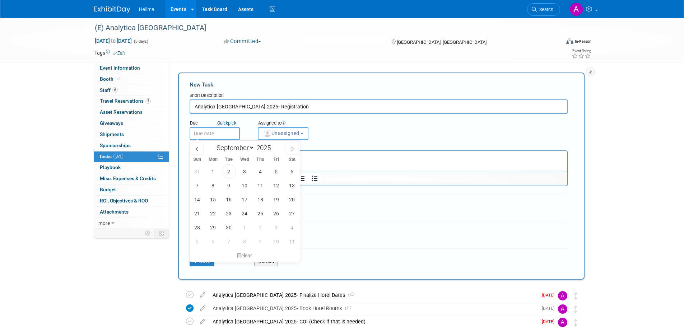
click at [219, 139] on body "Hellma Events Add Event Bulk Upload Events Shareable Event Boards Recently View…" at bounding box center [342, 163] width 684 height 327
drag, startPoint x: 227, startPoint y: 169, endPoint x: 269, endPoint y: 145, distance: 48.4
click at [228, 169] on span "2" at bounding box center [229, 172] width 14 height 14
type input "[DATE]"
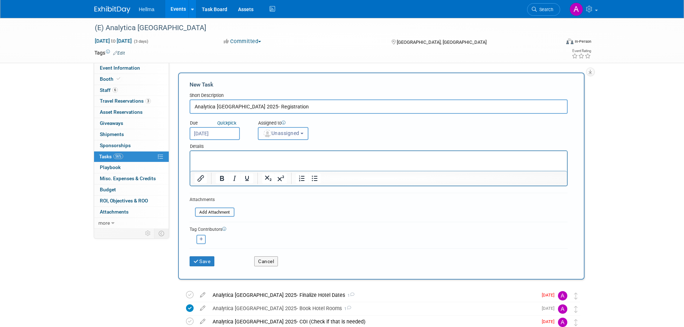
click at [277, 135] on span "Unassigned" at bounding box center [281, 133] width 37 height 6
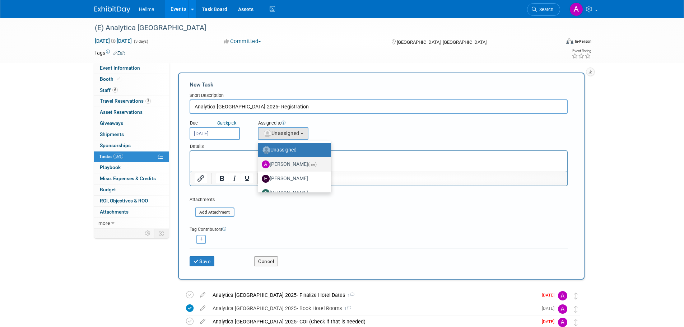
click at [290, 162] on label "[PERSON_NAME] (me)" at bounding box center [293, 164] width 62 height 11
click at [259, 162] on input "[PERSON_NAME] (me)" at bounding box center [257, 163] width 5 height 5
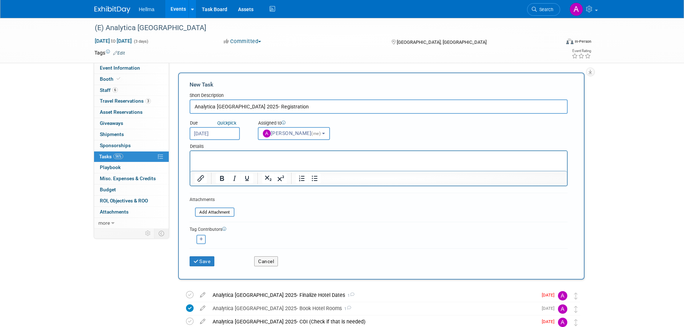
select select "77a6ffe1-a42e-44e1-87d1-6d63b6ebc3fe"
click at [213, 264] on button "Save" at bounding box center [202, 261] width 25 height 10
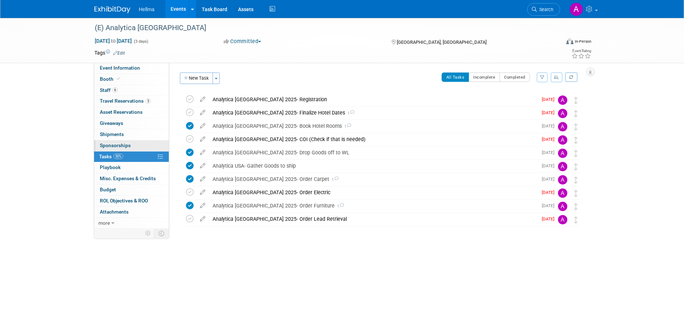
click at [112, 143] on span "Sponsorships 0" at bounding box center [115, 146] width 31 height 6
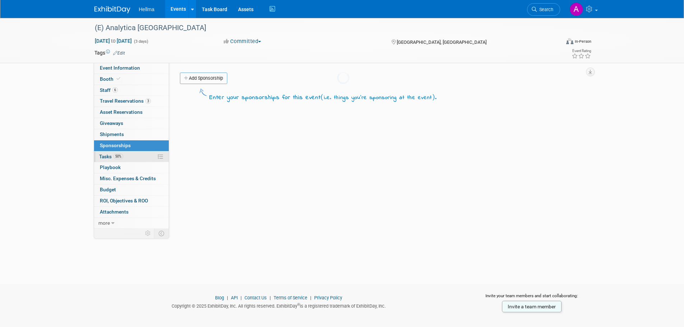
click at [129, 153] on link "50% Tasks 50%" at bounding box center [131, 157] width 75 height 11
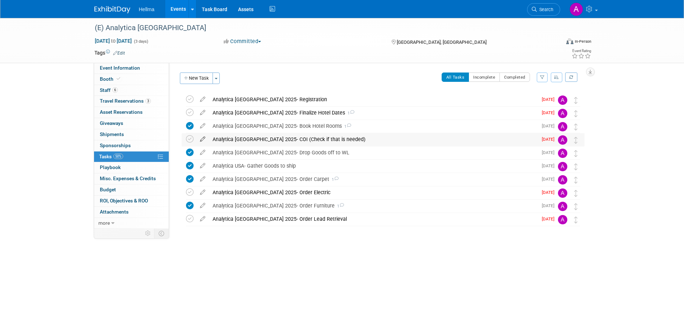
drag, startPoint x: 189, startPoint y: 139, endPoint x: 199, endPoint y: 138, distance: 10.4
click at [189, 139] on icon at bounding box center [190, 139] width 8 height 8
click at [234, 138] on div "Analytica [GEOGRAPHIC_DATA] 2025- COI (Check if that is needed)" at bounding box center [373, 139] width 329 height 12
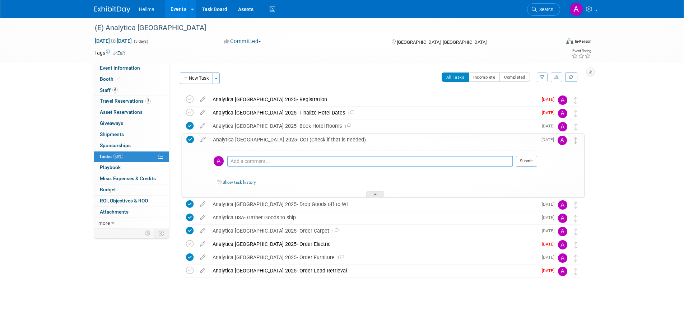
click at [256, 160] on textarea at bounding box center [370, 161] width 286 height 11
type textarea "Not needed"
click at [535, 165] on button "Submit" at bounding box center [526, 161] width 21 height 11
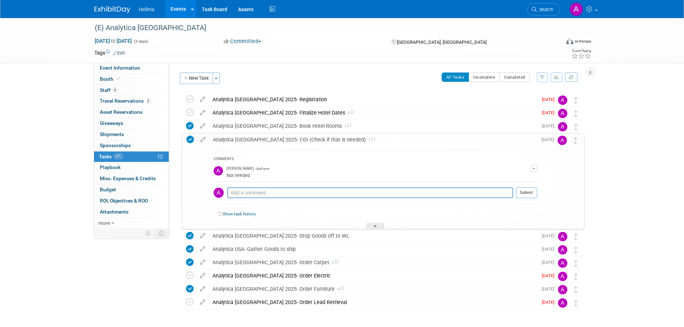
click at [268, 142] on div "Analytica [GEOGRAPHIC_DATA] 2025- COI (Check if that is needed) 1" at bounding box center [373, 140] width 328 height 12
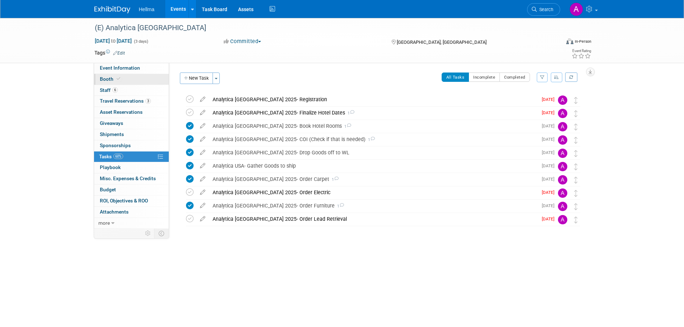
click at [119, 79] on icon at bounding box center [119, 79] width 4 height 4
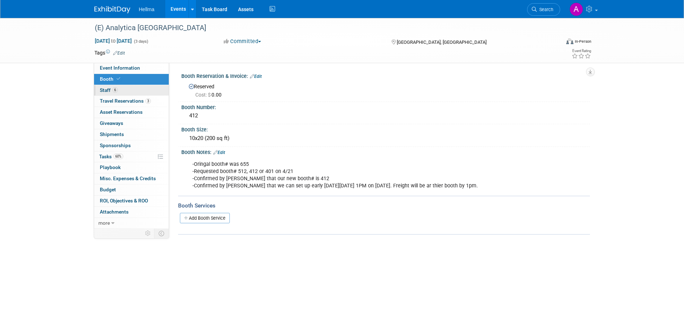
click at [139, 90] on link "6 Staff 6" at bounding box center [131, 90] width 75 height 11
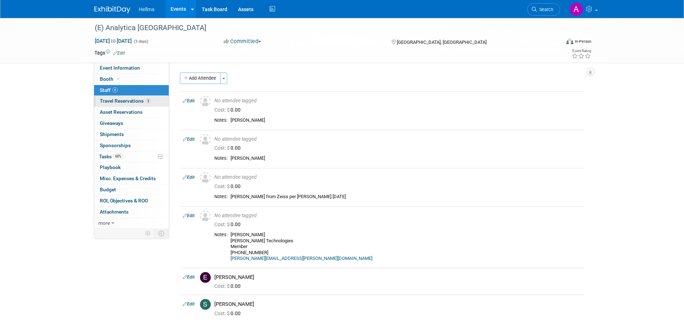
click at [139, 100] on span "Travel Reservations 3" at bounding box center [125, 101] width 51 height 6
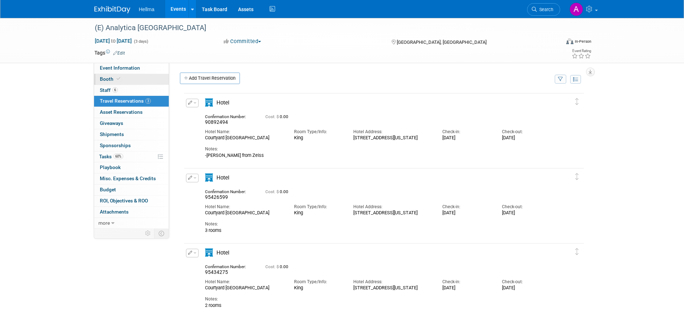
click at [138, 81] on link "Booth" at bounding box center [131, 79] width 75 height 11
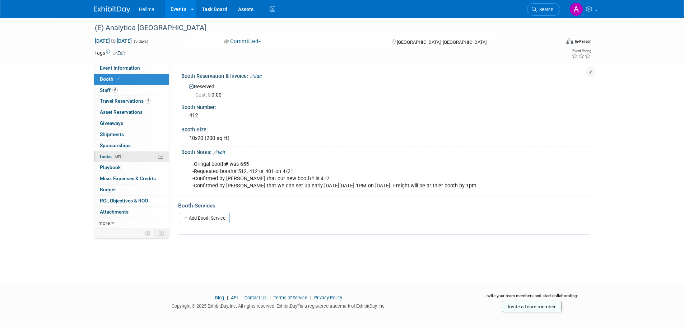
click at [128, 153] on link "60% Tasks 60%" at bounding box center [131, 157] width 75 height 11
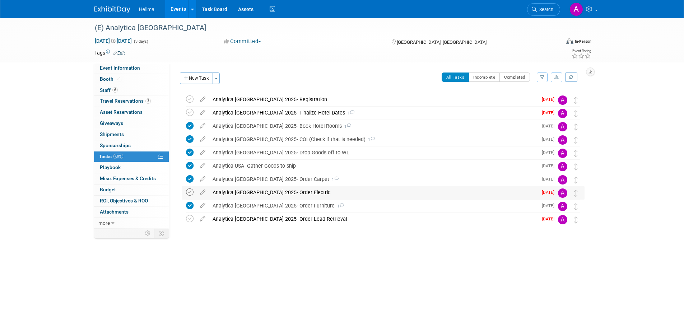
click at [192, 192] on icon at bounding box center [190, 193] width 8 height 8
click at [256, 112] on div "Analytica [GEOGRAPHIC_DATA] 2025- Finalize Hotel Dates 1" at bounding box center [373, 113] width 329 height 12
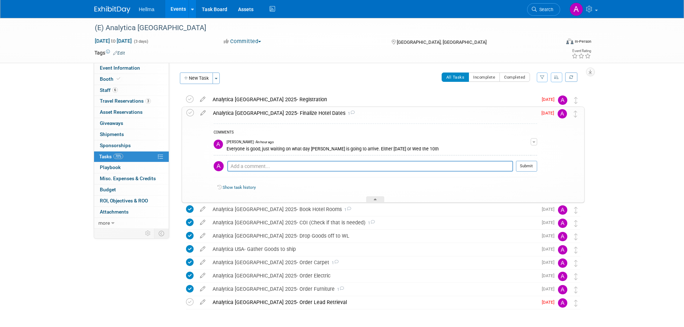
click at [256, 112] on div "Analytica [GEOGRAPHIC_DATA] 2025- Finalize Hotel Dates 1" at bounding box center [373, 113] width 328 height 12
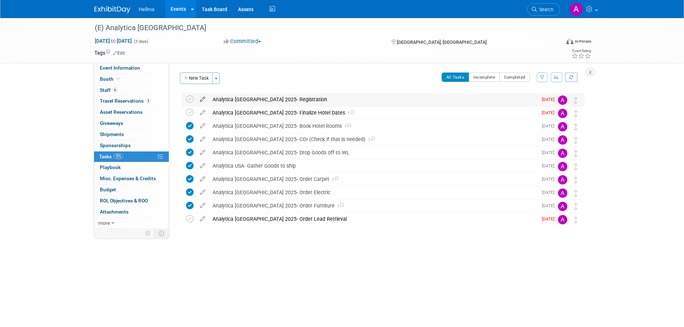
click at [202, 98] on icon at bounding box center [202, 97] width 13 height 9
select select "8"
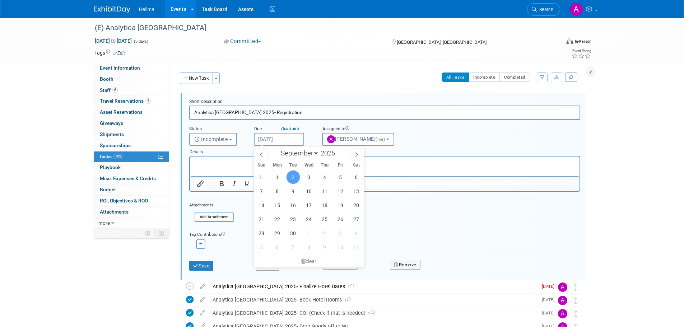
click at [289, 135] on input "[DATE]" at bounding box center [279, 139] width 50 height 13
click at [309, 174] on span "3" at bounding box center [309, 177] width 14 height 14
type input "[DATE]"
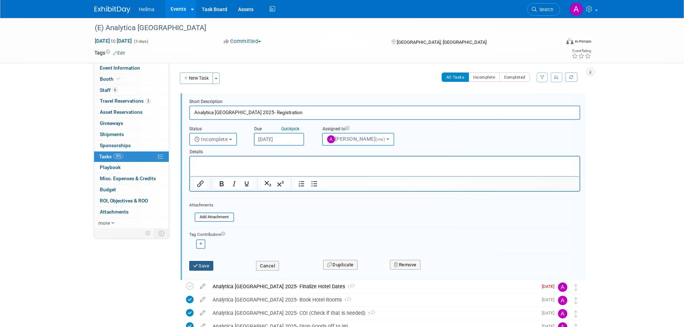
click at [207, 269] on button "Save" at bounding box center [201, 266] width 24 height 10
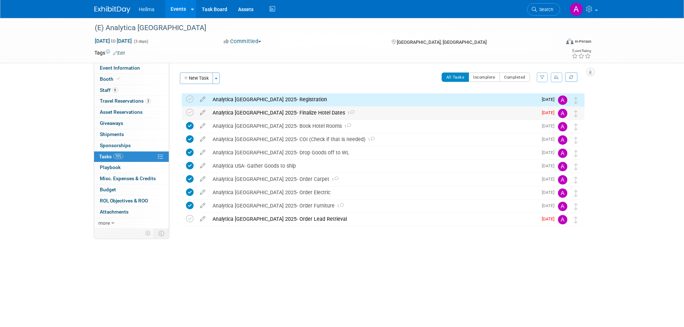
click at [232, 111] on div "Analytica [GEOGRAPHIC_DATA] 2025- Finalize Hotel Dates 1" at bounding box center [373, 113] width 329 height 12
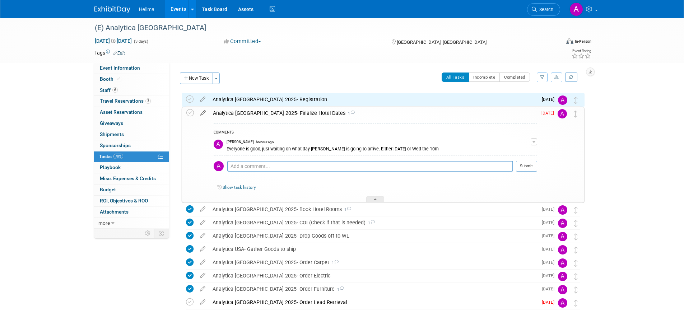
click at [204, 112] on icon at bounding box center [203, 111] width 13 height 9
select select "8"
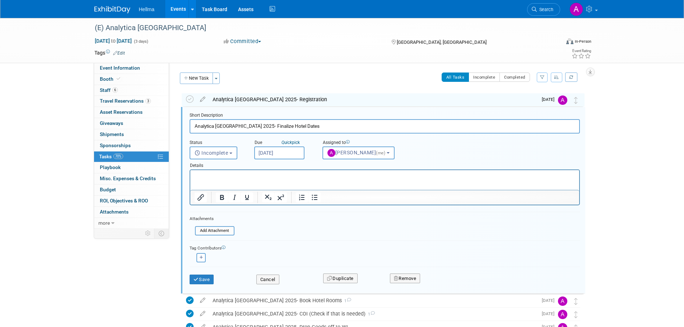
scroll to position [2, 0]
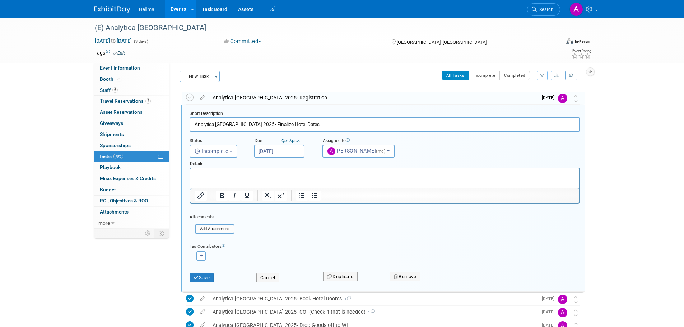
click at [289, 148] on input "[DATE]" at bounding box center [279, 151] width 50 height 13
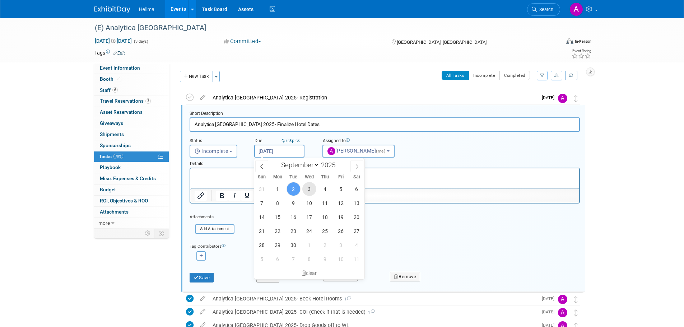
click at [311, 186] on span "3" at bounding box center [309, 189] width 14 height 14
type input "[DATE]"
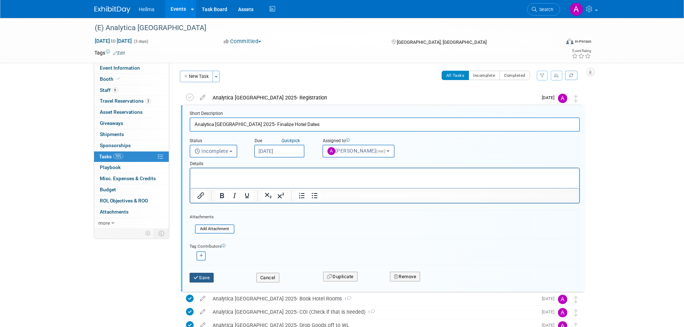
click at [211, 274] on button "Save" at bounding box center [202, 278] width 24 height 10
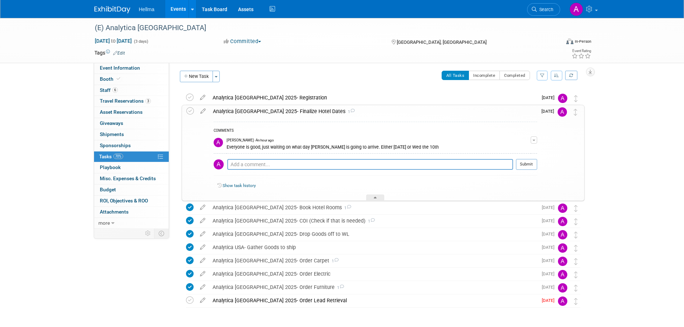
click at [254, 114] on div "Analytica [GEOGRAPHIC_DATA] 2025- Finalize Hotel Dates 1" at bounding box center [373, 111] width 328 height 12
